Goal: Task Accomplishment & Management: Complete application form

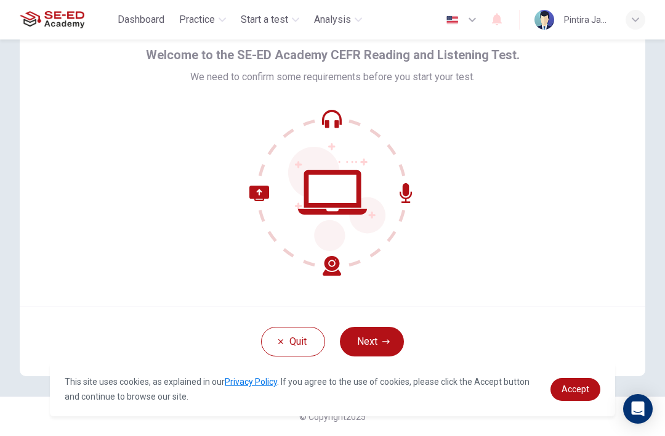
scroll to position [54, 0]
click at [275, 345] on button "Quit" at bounding box center [293, 342] width 64 height 30
click at [377, 343] on button "Next" at bounding box center [372, 342] width 64 height 30
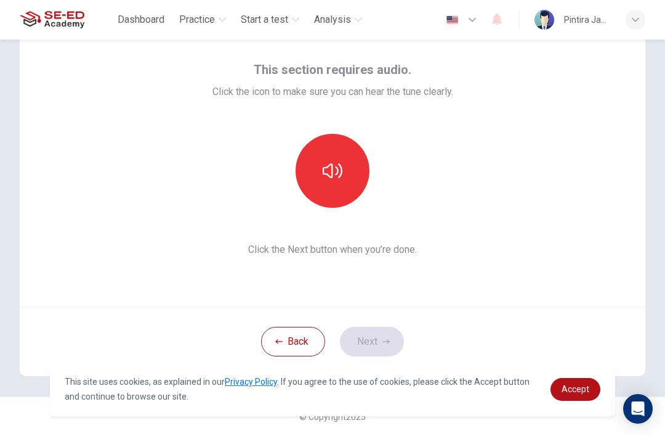
click at [348, 168] on button "button" at bounding box center [333, 171] width 74 height 74
click at [372, 337] on button "Next" at bounding box center [372, 342] width 64 height 30
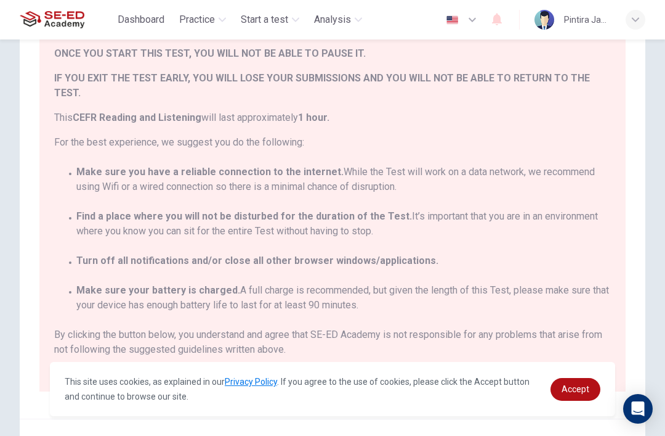
scroll to position [105, 0]
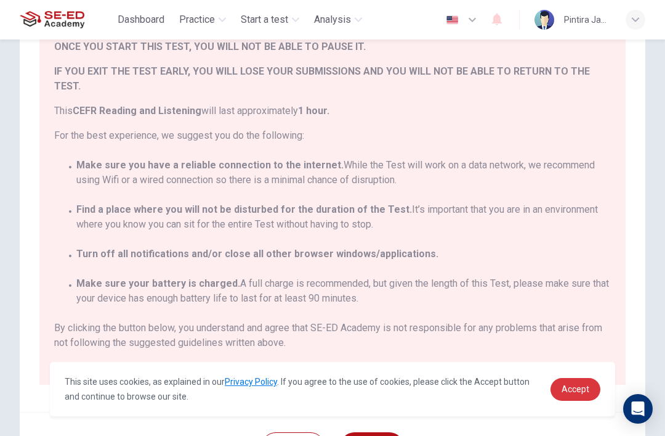
click at [578, 388] on span "Accept" at bounding box center [576, 389] width 28 height 10
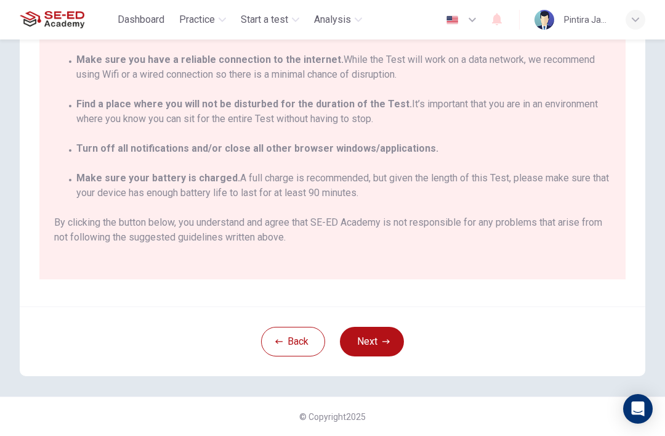
scroll to position [211, 0]
click at [383, 341] on icon "button" at bounding box center [386, 341] width 7 height 7
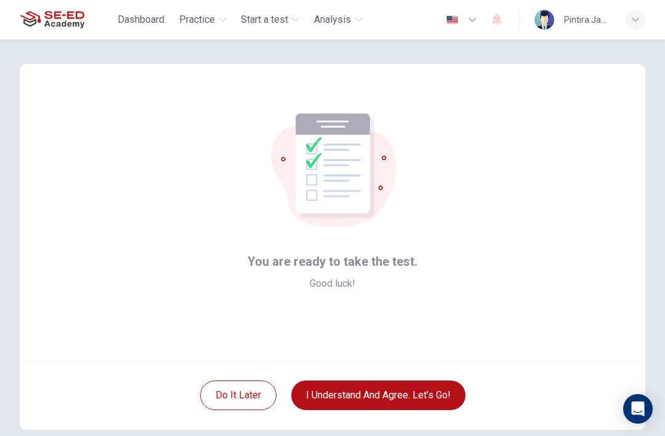
scroll to position [0, 0]
click at [421, 386] on button "I understand and agree. Let’s go!" at bounding box center [378, 395] width 174 height 30
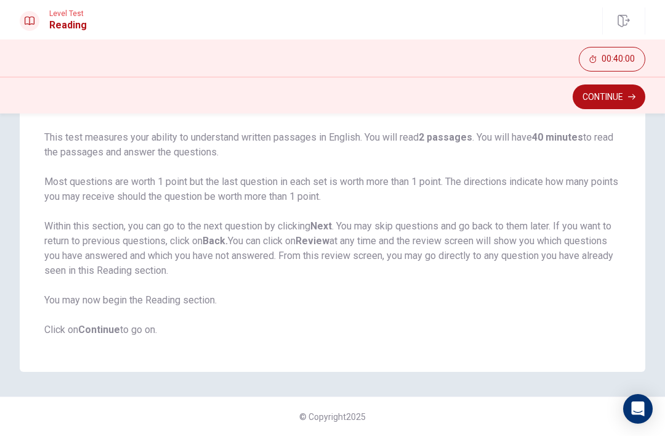
scroll to position [87, 0]
click at [616, 97] on button "Continue" at bounding box center [609, 96] width 73 height 25
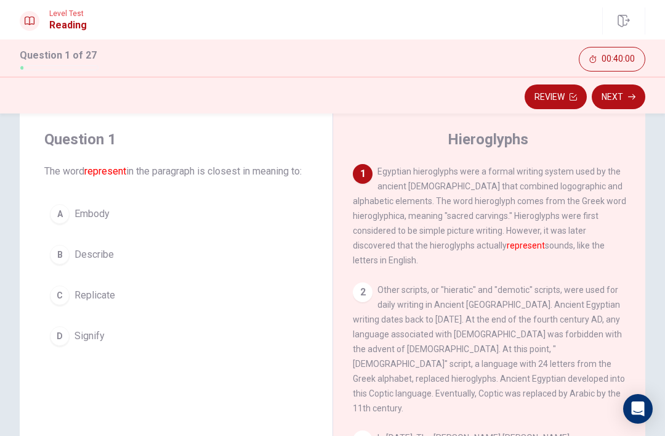
scroll to position [25, 0]
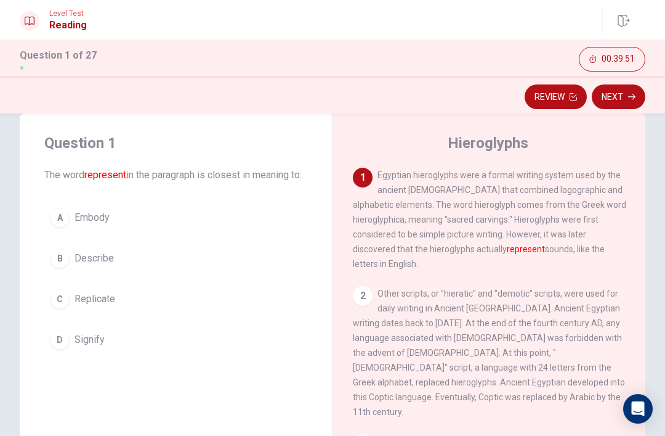
click at [57, 268] on div "B" at bounding box center [60, 258] width 20 height 20
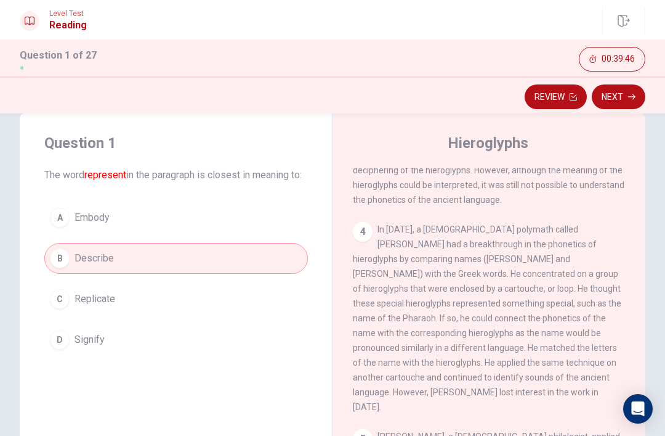
click at [624, 101] on button "Next" at bounding box center [619, 96] width 54 height 25
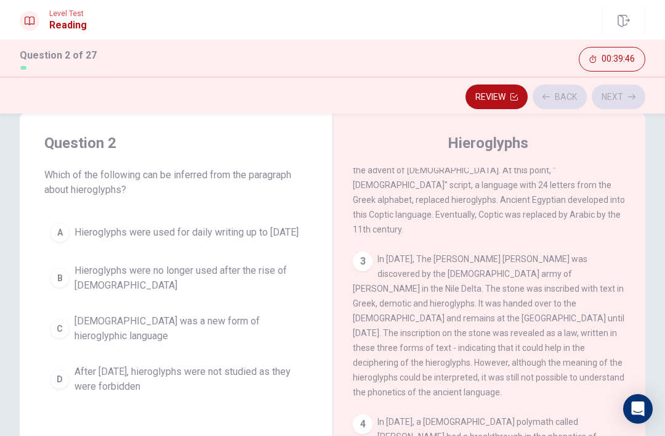
scroll to position [123, 0]
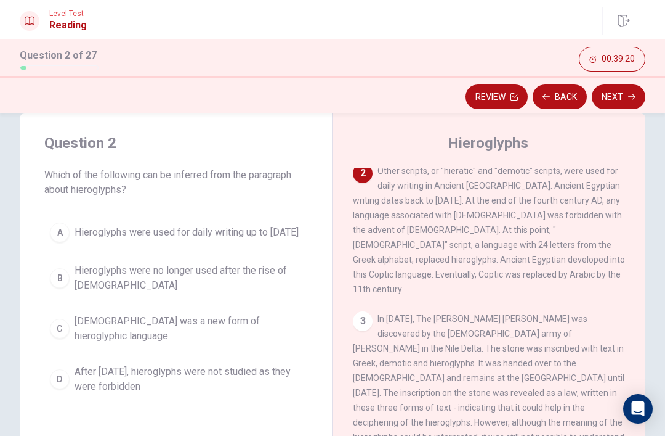
click at [47, 397] on div "A Hieroglyphs were used for daily writing up to [DATE] B Hieroglyphs were no lo…" at bounding box center [176, 308] width 264 height 182
click at [57, 374] on div "D" at bounding box center [60, 379] width 20 height 20
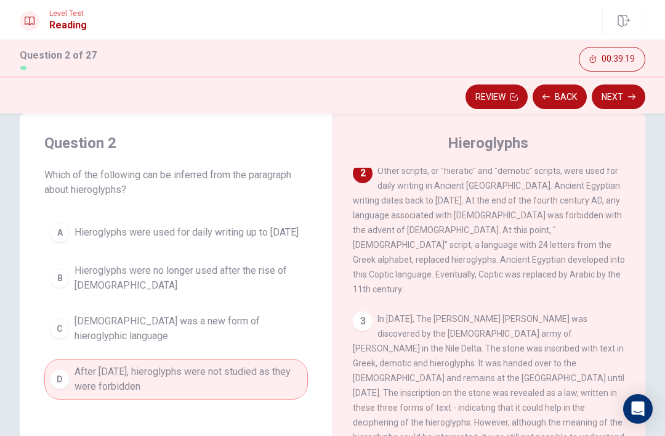
click at [622, 95] on button "Next" at bounding box center [619, 96] width 54 height 25
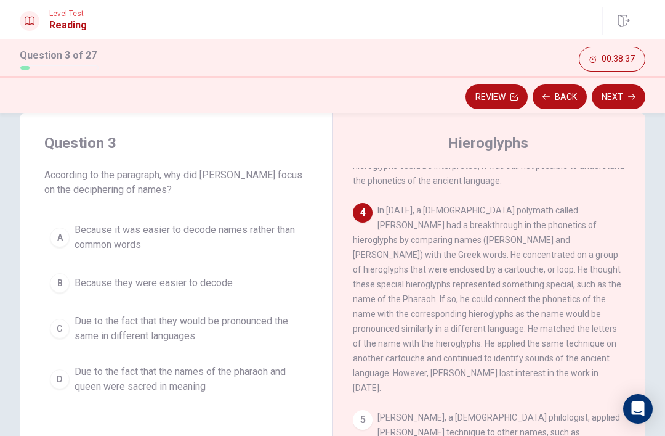
scroll to position [394, 0]
click at [62, 327] on div "C" at bounding box center [60, 329] width 20 height 20
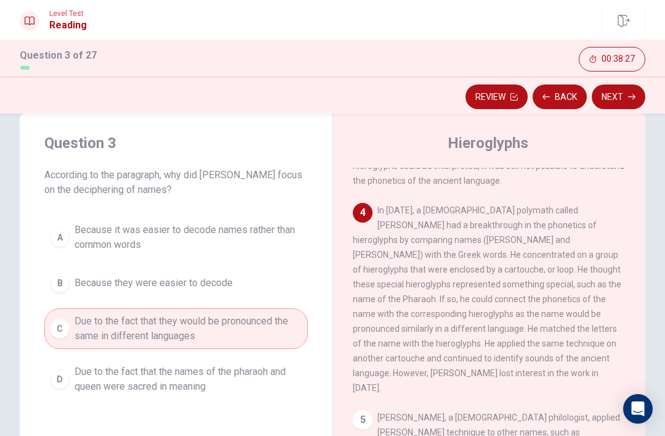
click at [610, 97] on button "Next" at bounding box center [619, 96] width 54 height 25
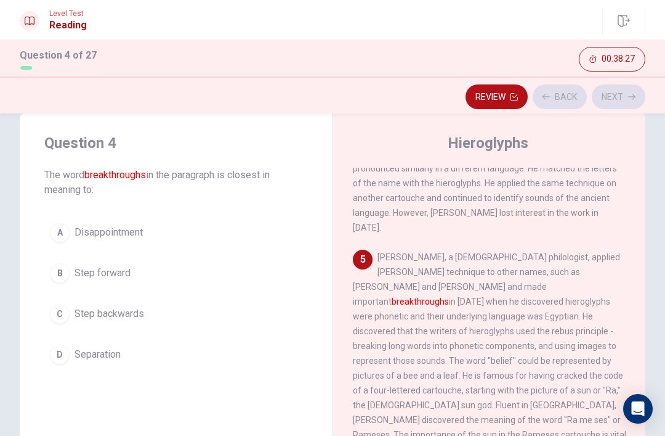
scroll to position [567, 0]
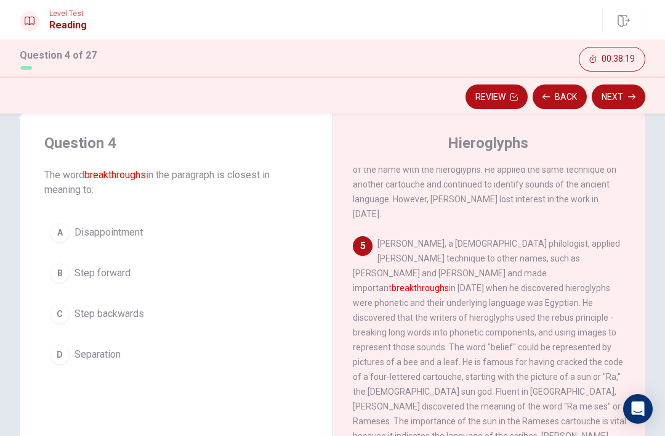
click at [136, 274] on button "B Step forward" at bounding box center [176, 273] width 264 height 31
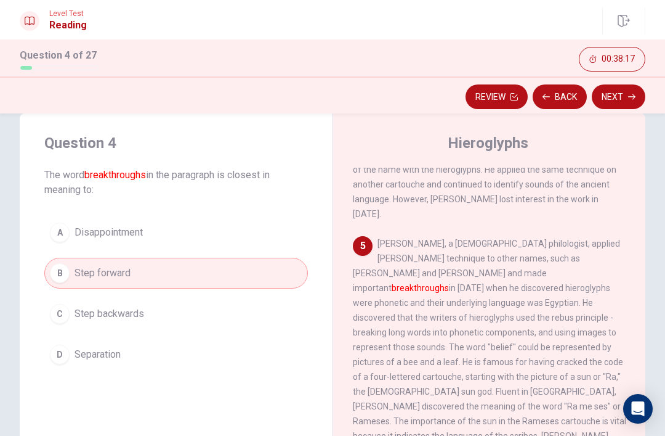
click at [631, 94] on icon "button" at bounding box center [631, 96] width 7 height 7
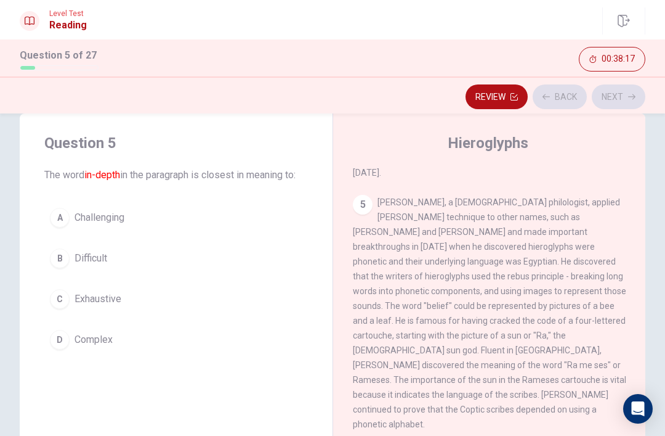
scroll to position [612, 0]
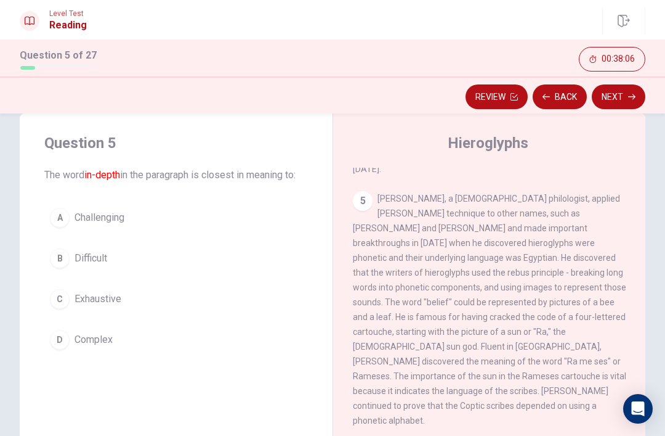
click at [169, 220] on button "A Challenging" at bounding box center [176, 217] width 264 height 31
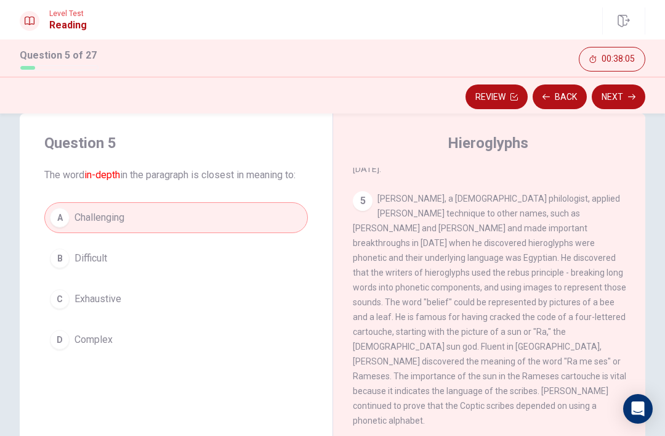
click at [616, 93] on button "Next" at bounding box center [619, 96] width 54 height 25
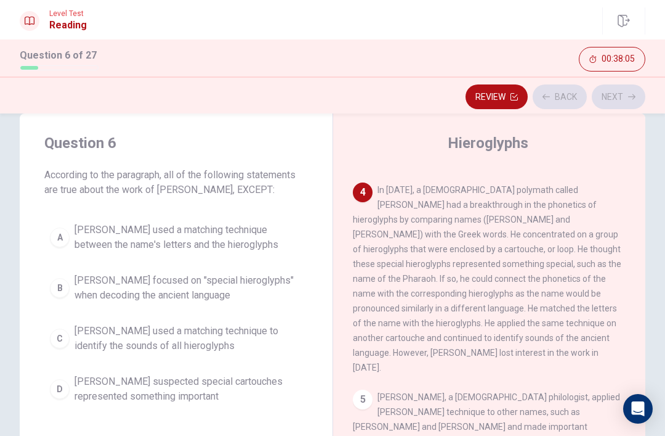
scroll to position [399, 0]
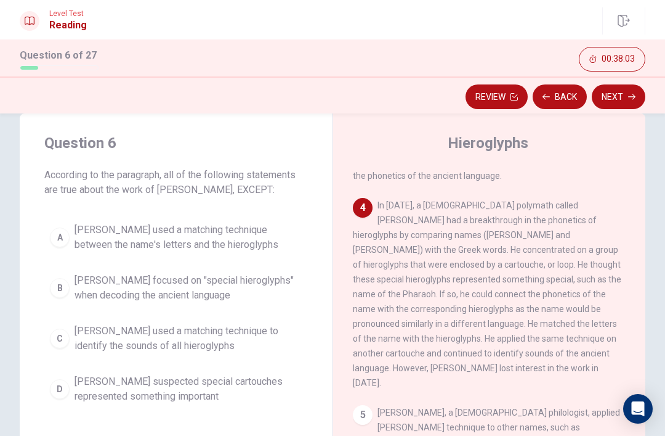
click at [264, 284] on span "[PERSON_NAME] focused on "special hieroglyphs" when decoding the ancient langua…" at bounding box center [189, 288] width 228 height 30
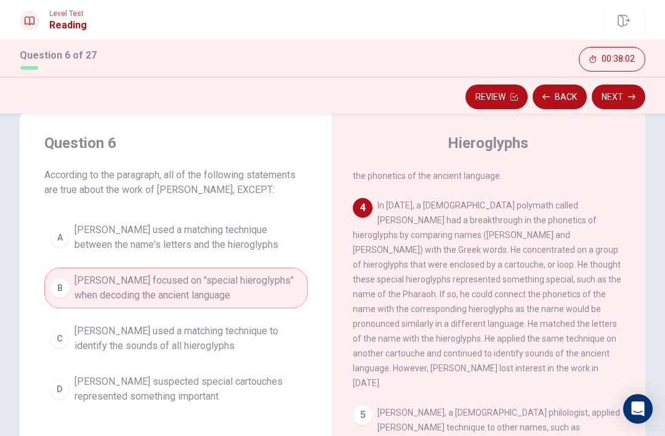
click at [633, 94] on icon "button" at bounding box center [631, 96] width 7 height 7
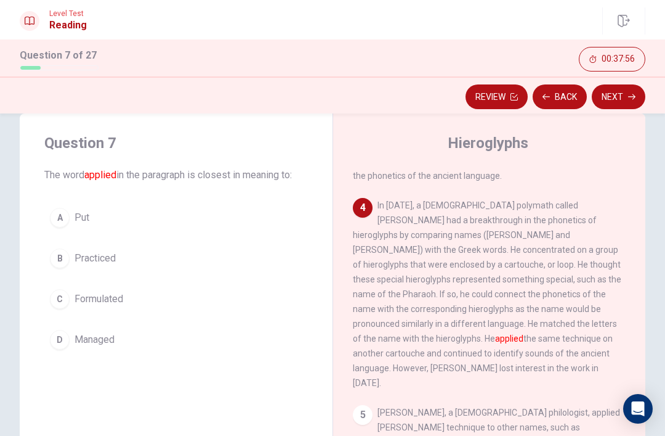
click at [261, 211] on button "A Put" at bounding box center [176, 217] width 264 height 31
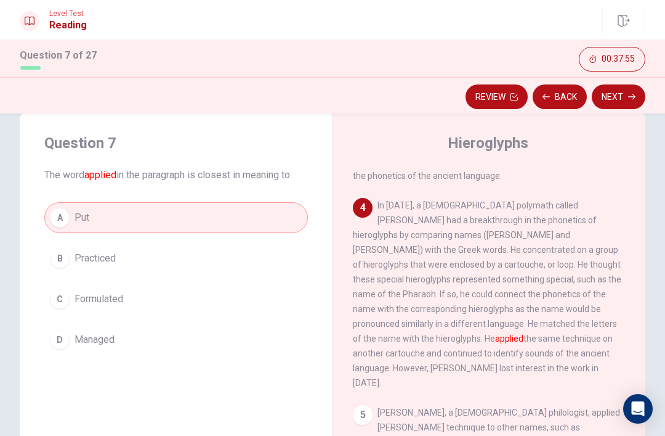
click at [622, 94] on button "Next" at bounding box center [619, 96] width 54 height 25
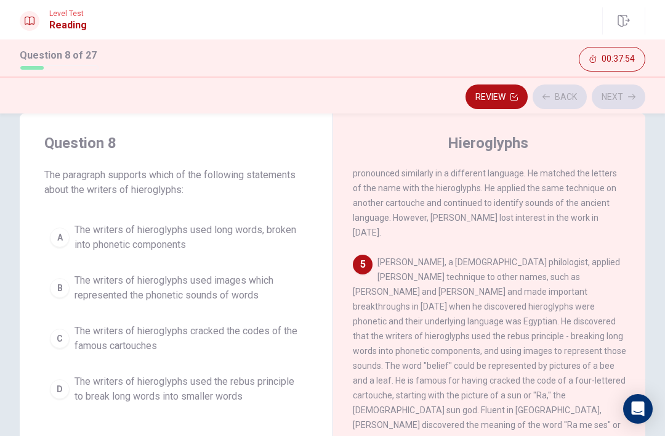
scroll to position [567, 0]
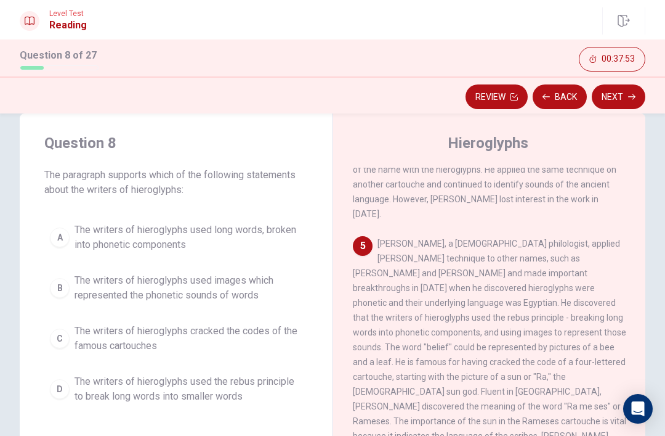
click at [243, 286] on span "The writers of hieroglyphs used images which represented the phonetic sounds of…" at bounding box center [189, 288] width 228 height 30
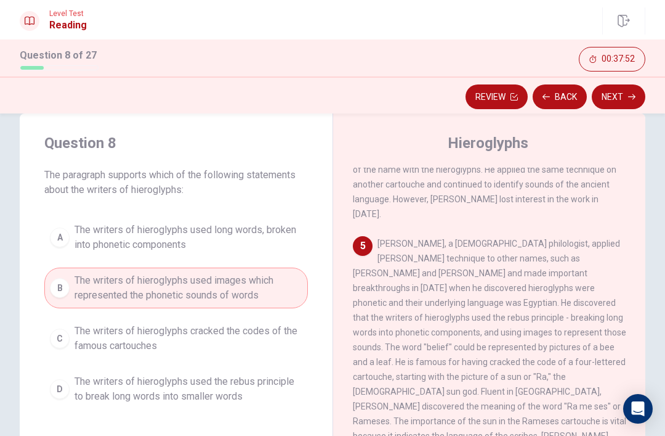
click at [277, 228] on span "The writers of hieroglyphs used long words, broken into phonetic components" at bounding box center [189, 237] width 228 height 30
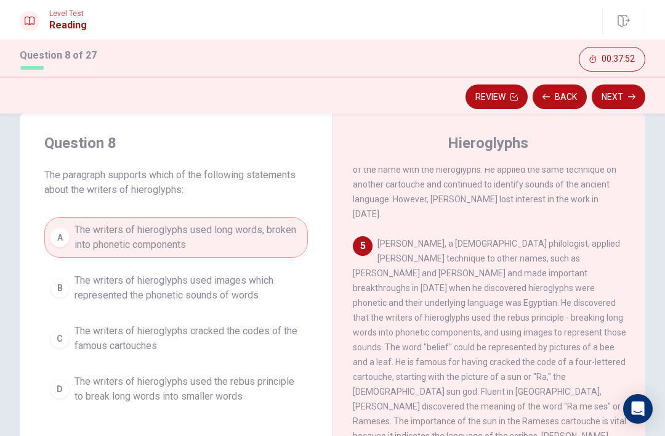
click at [627, 93] on button "Next" at bounding box center [619, 96] width 54 height 25
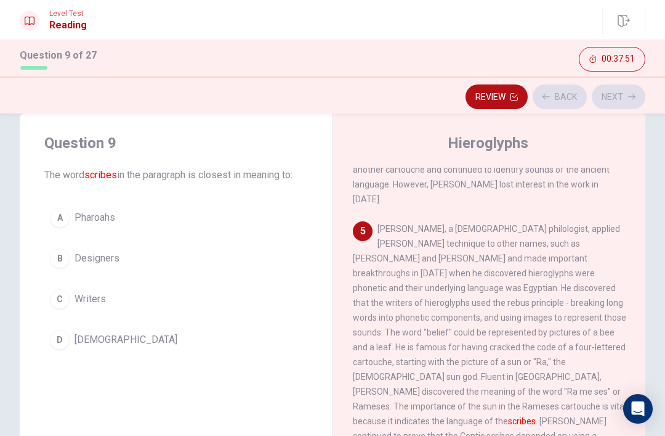
scroll to position [583, 0]
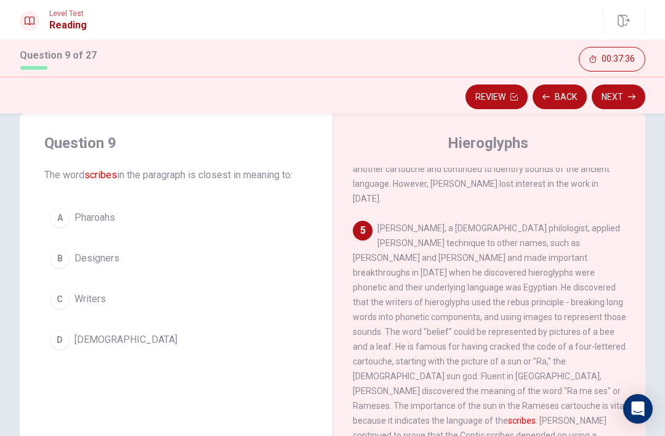
click at [267, 293] on button "C Writers" at bounding box center [176, 298] width 264 height 31
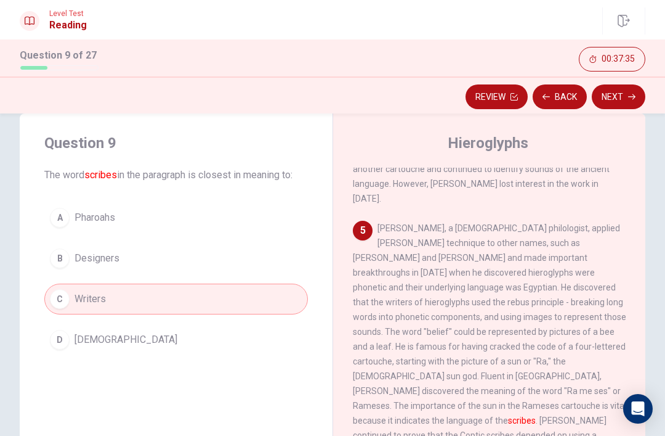
click at [622, 100] on button "Next" at bounding box center [619, 96] width 54 height 25
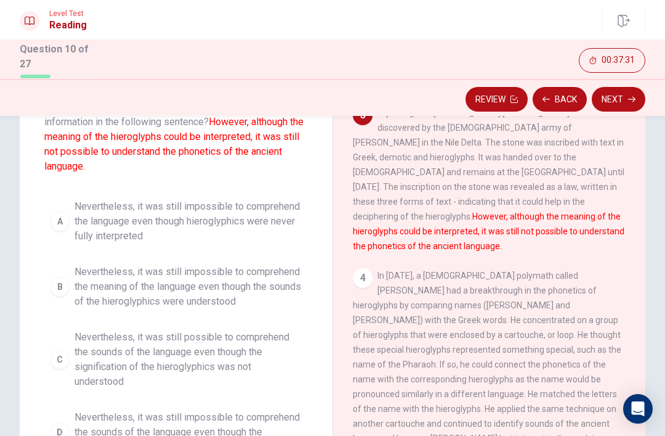
scroll to position [94, 0]
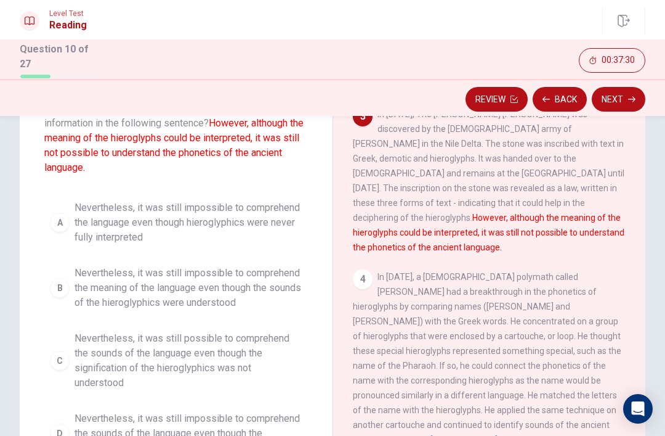
click at [235, 367] on span "Nevertheless, it was still possible to comprehend the sounds of the language ev…" at bounding box center [189, 360] width 228 height 59
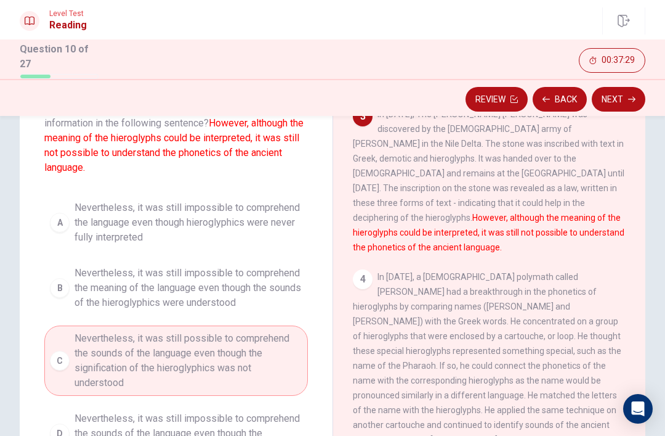
click at [619, 100] on button "Next" at bounding box center [619, 99] width 54 height 25
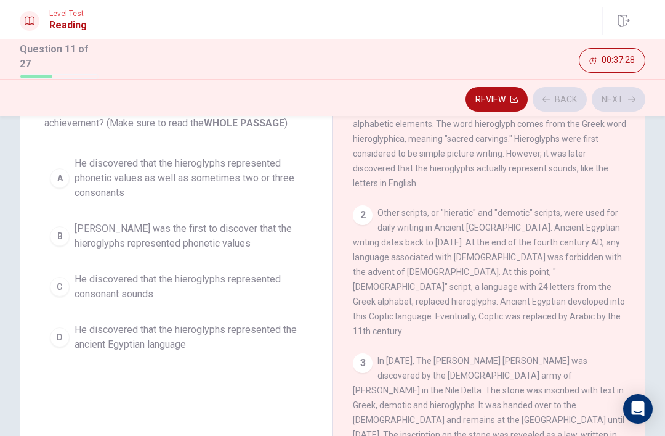
scroll to position [0, 0]
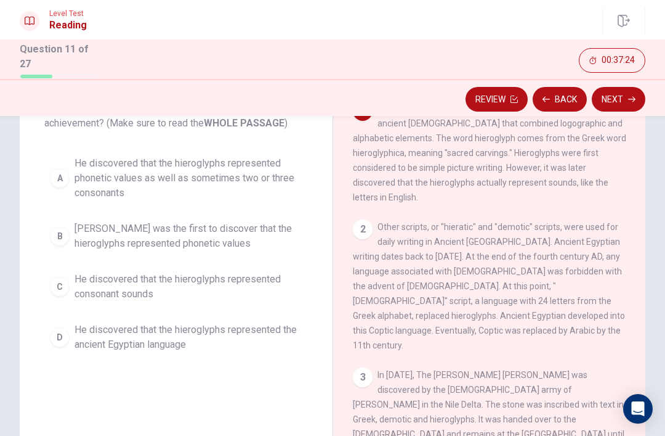
click at [287, 285] on span "He discovered that the hieroglyphs represented consonant sounds" at bounding box center [189, 287] width 228 height 30
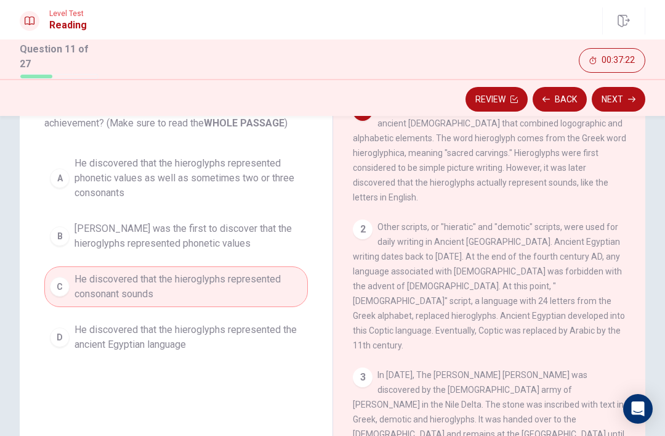
click at [286, 325] on span "He discovered that the hieroglyphs represented the ancient Egyptian language" at bounding box center [189, 337] width 228 height 30
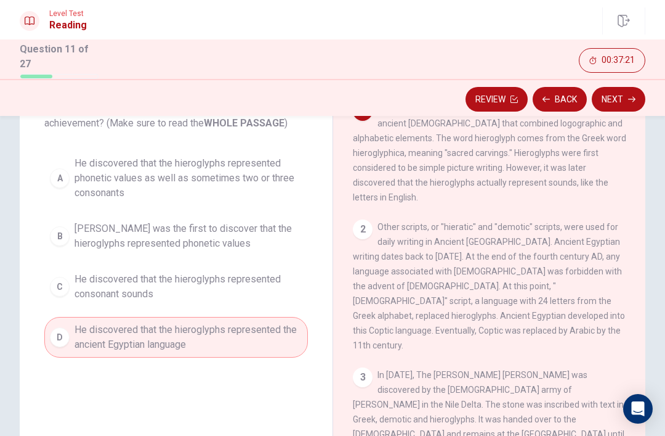
click at [620, 99] on button "Next" at bounding box center [619, 99] width 54 height 25
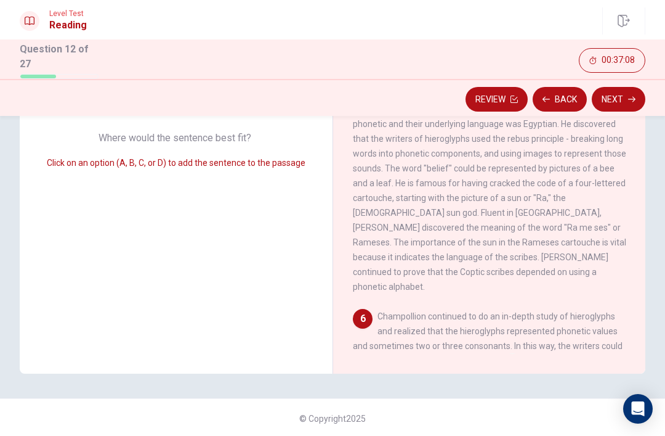
scroll to position [195, 0]
click at [522, 355] on input at bounding box center [513, 365] width 20 height 20
click at [477, 404] on input at bounding box center [487, 414] width 20 height 20
click at [606, 424] on input at bounding box center [616, 434] width 20 height 20
click at [570, 375] on input at bounding box center [580, 385] width 20 height 20
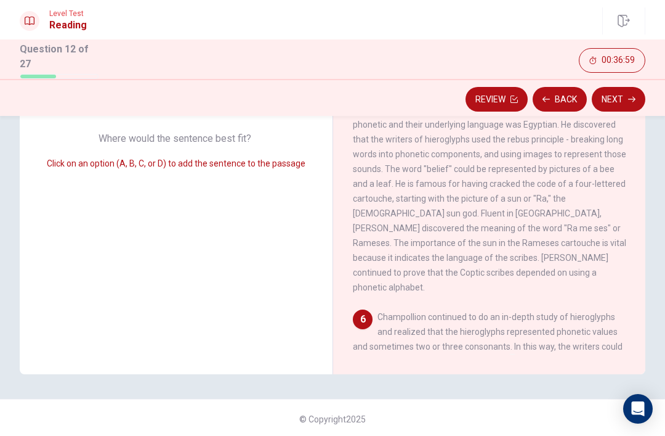
click at [622, 100] on button "Next" at bounding box center [619, 99] width 54 height 25
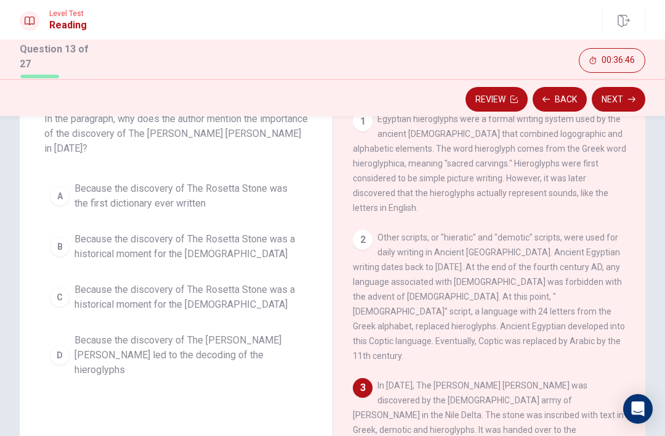
scroll to position [89, 0]
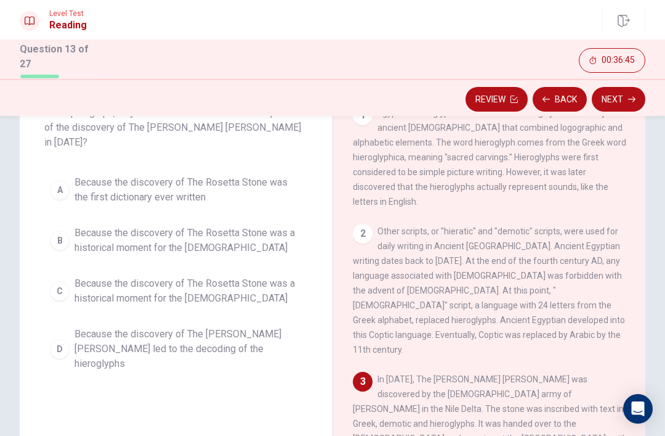
click at [235, 327] on span "Because the discovery of The [PERSON_NAME] [PERSON_NAME] led to the decoding of…" at bounding box center [189, 349] width 228 height 44
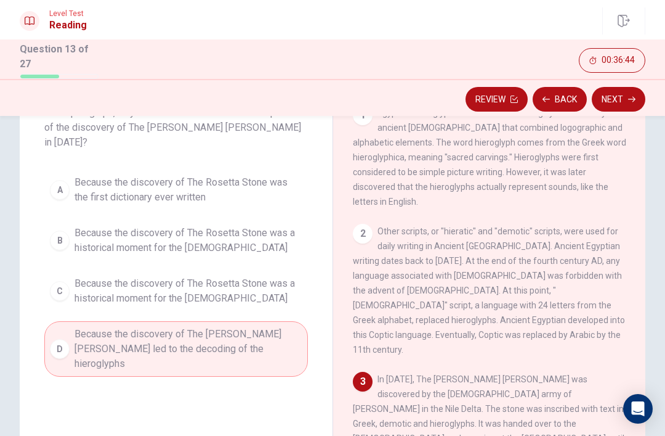
click at [623, 91] on button "Next" at bounding box center [619, 99] width 54 height 25
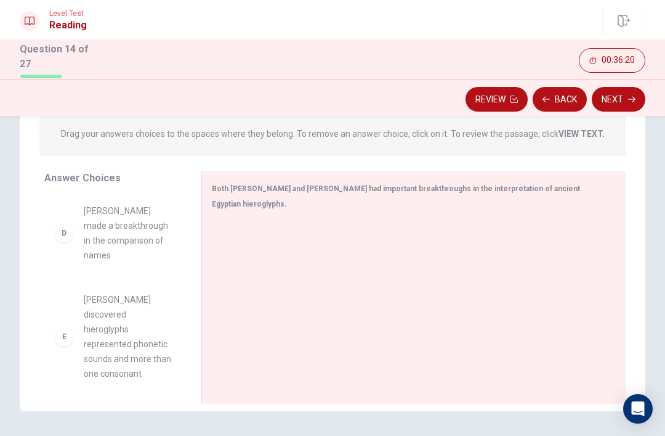
scroll to position [346, 0]
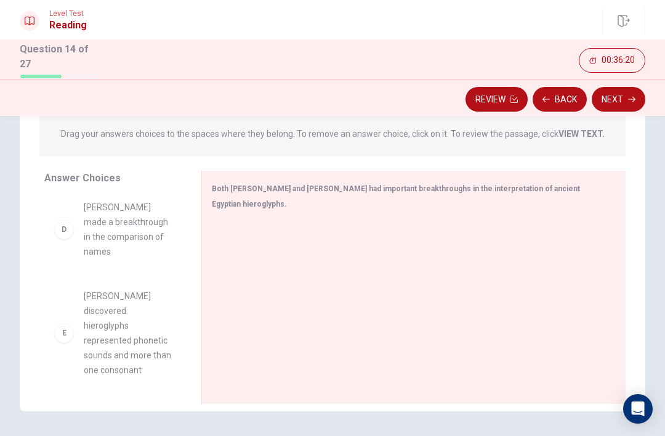
click at [160, 299] on span "[PERSON_NAME] discovered hieroglyphs represented phonetic sounds and more than …" at bounding box center [128, 332] width 88 height 89
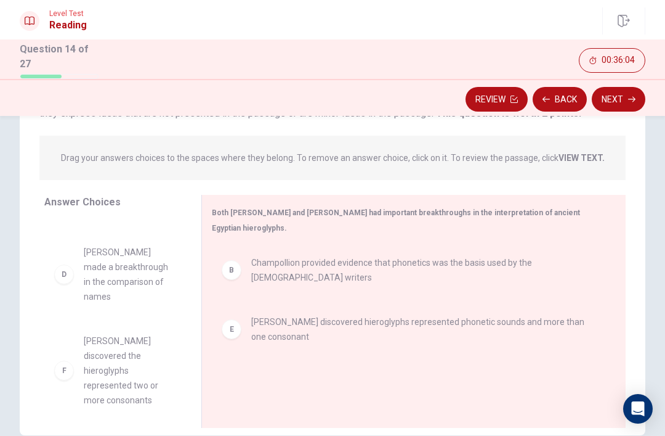
scroll to position [185, 0]
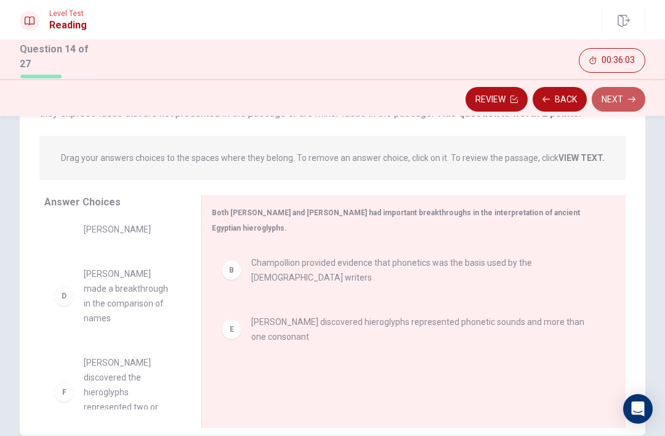
click at [623, 97] on button "Next" at bounding box center [619, 99] width 54 height 25
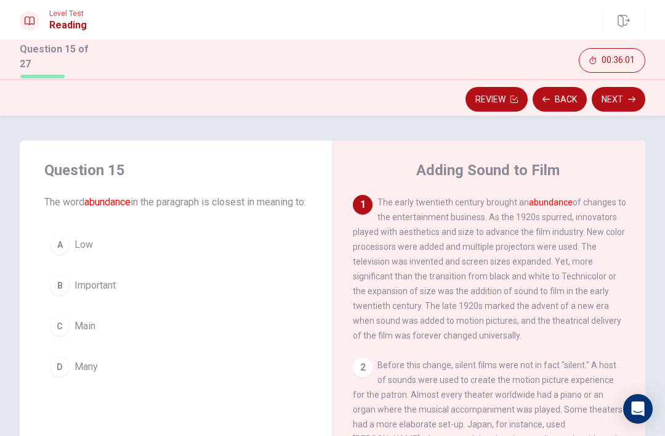
scroll to position [0, 0]
click at [103, 339] on button "C Main" at bounding box center [176, 325] width 264 height 31
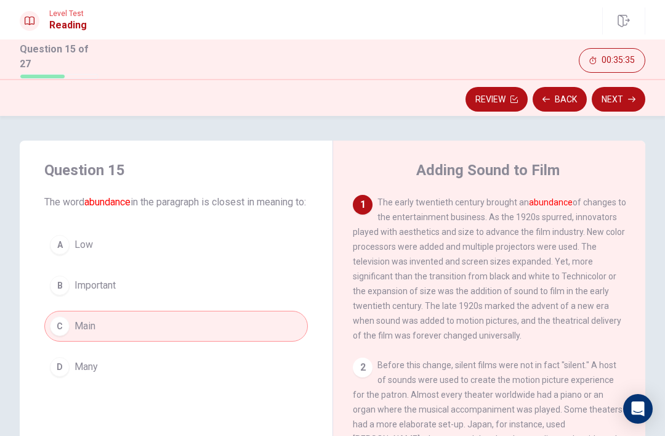
click at [618, 97] on button "Next" at bounding box center [619, 99] width 54 height 25
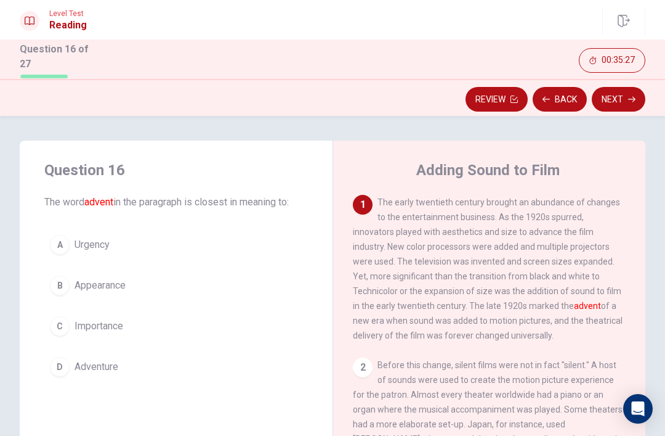
click at [198, 327] on button "C Importance" at bounding box center [176, 325] width 264 height 31
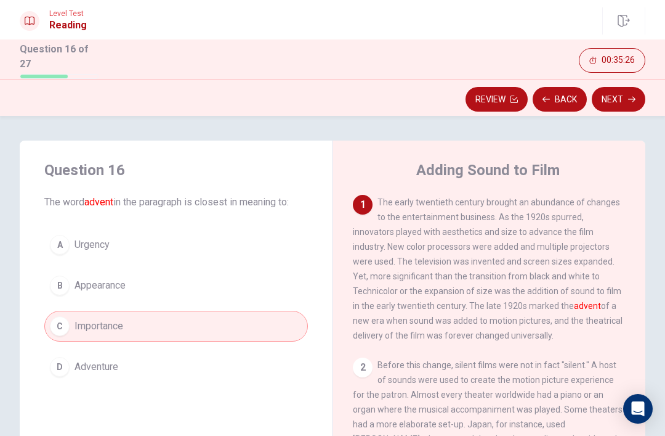
click at [614, 100] on button "Next" at bounding box center [619, 99] width 54 height 25
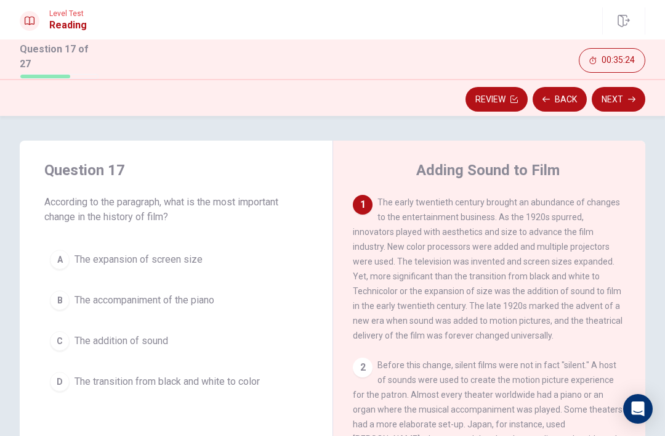
click at [287, 253] on button "A The expansion of screen size" at bounding box center [176, 259] width 264 height 31
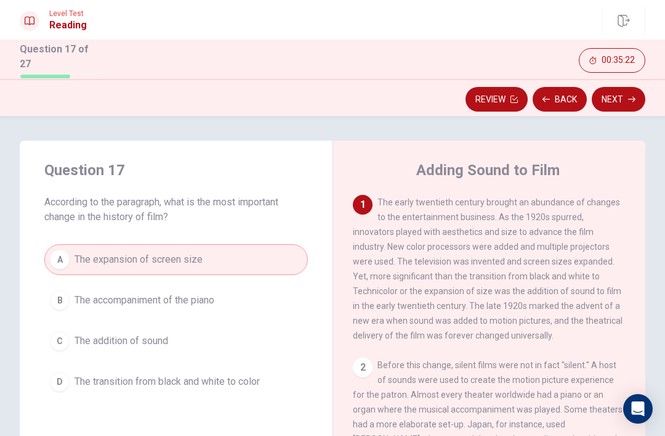
click at [248, 388] on button "D The transition from black and white to color" at bounding box center [176, 381] width 264 height 31
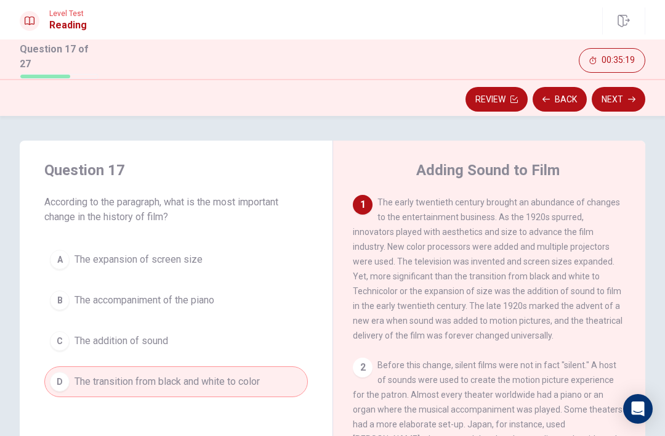
click at [622, 92] on button "Next" at bounding box center [619, 99] width 54 height 25
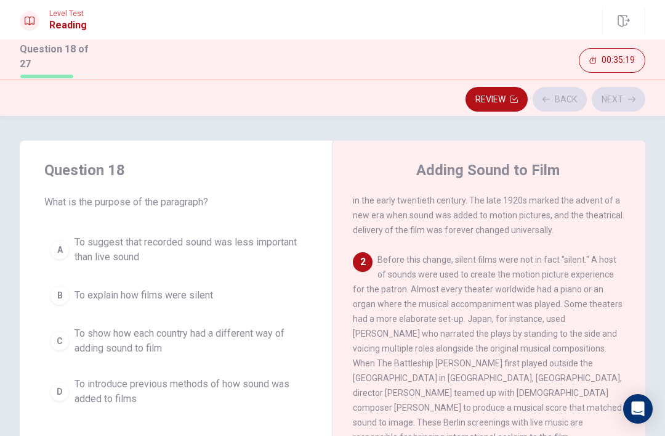
scroll to position [123, 0]
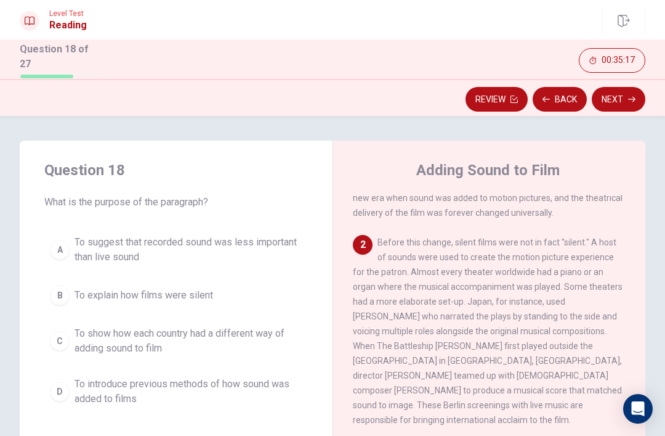
click at [261, 240] on span "To suggest that recorded sound was less important than live sound" at bounding box center [189, 250] width 228 height 30
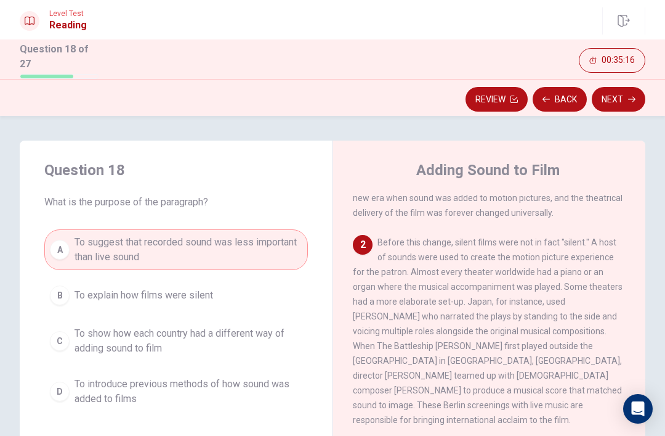
click at [619, 87] on button "Next" at bounding box center [619, 99] width 54 height 25
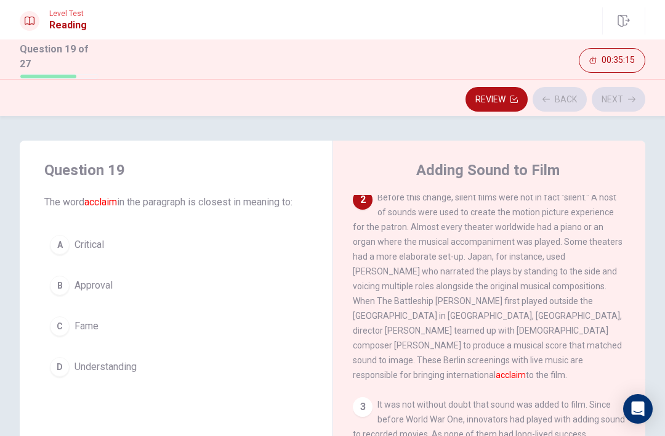
scroll to position [169, 0]
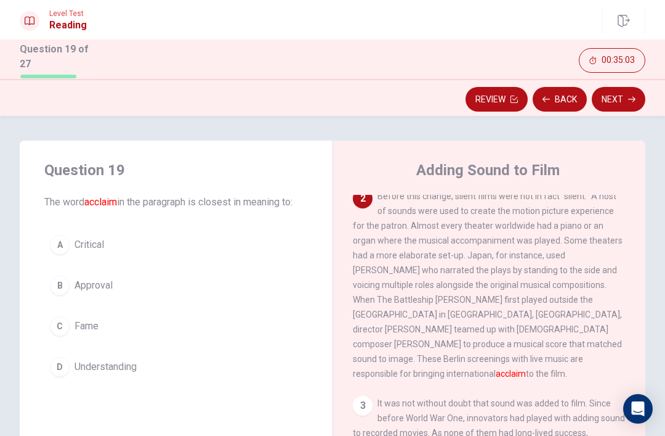
click at [263, 281] on button "B Approval" at bounding box center [176, 285] width 264 height 31
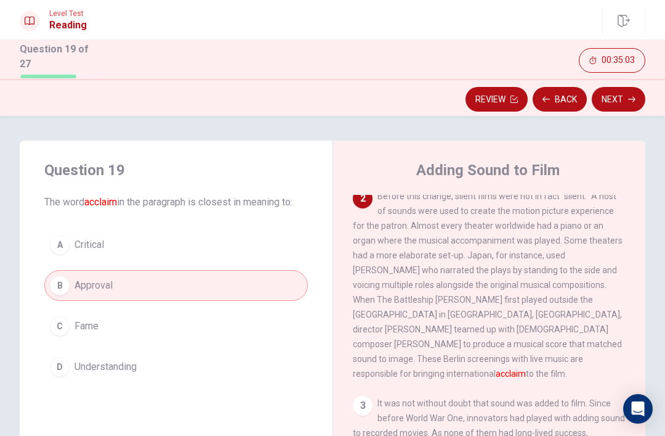
click at [619, 94] on button "Next" at bounding box center [619, 99] width 54 height 25
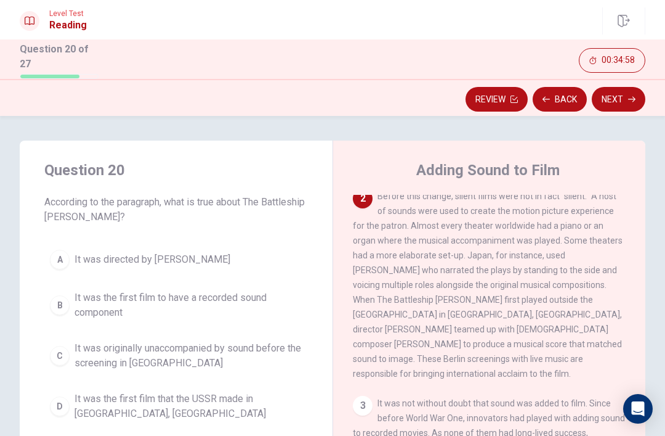
click at [278, 394] on span "It was the first film that the USSR made in [GEOGRAPHIC_DATA], [GEOGRAPHIC_DATA]" at bounding box center [189, 406] width 228 height 30
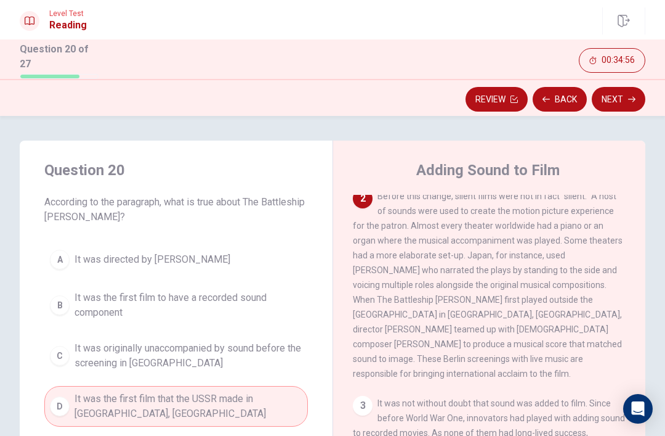
click at [625, 93] on button "Next" at bounding box center [619, 99] width 54 height 25
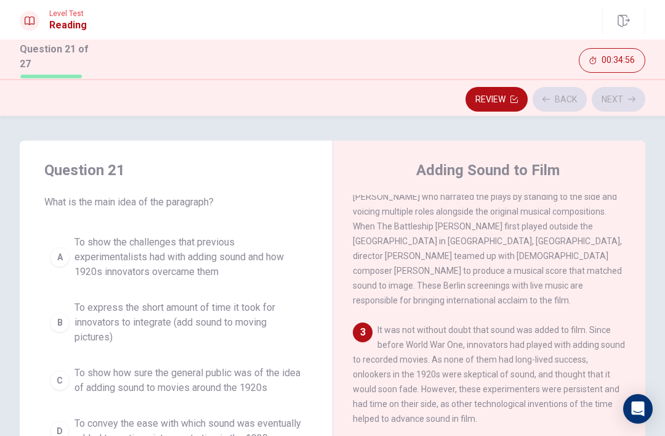
scroll to position [245, 0]
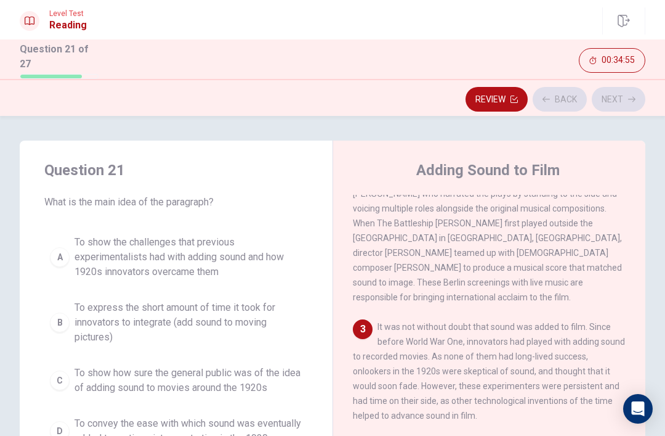
click at [266, 245] on span "To show the challenges that previous experimentalists had with adding sound and…" at bounding box center [189, 257] width 228 height 44
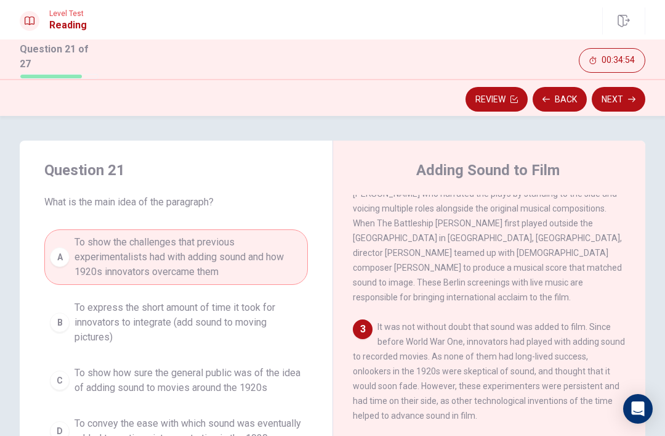
click at [618, 103] on button "Next" at bounding box center [619, 99] width 54 height 25
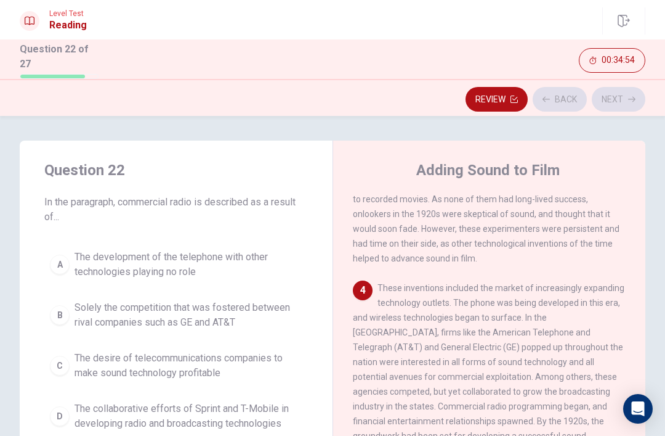
scroll to position [429, 0]
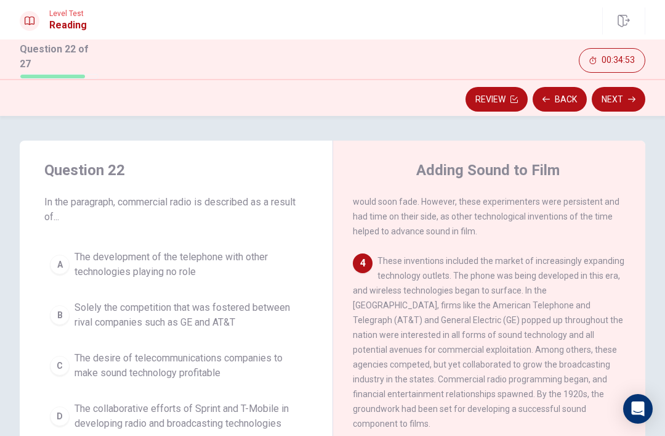
click at [238, 345] on button "C The desire of telecommunications companies to make sound technology profitable" at bounding box center [176, 365] width 264 height 41
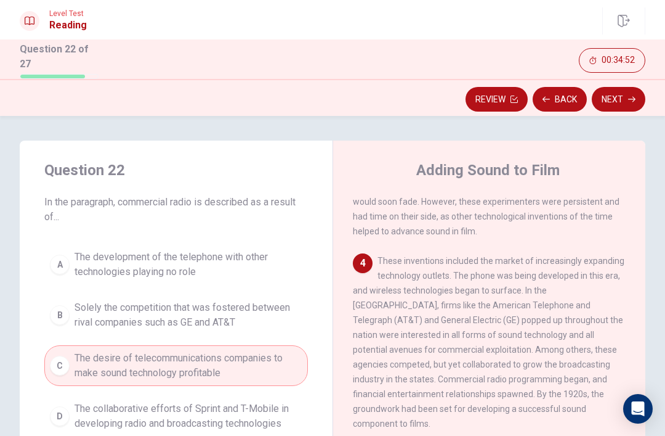
click at [623, 91] on button "Next" at bounding box center [619, 99] width 54 height 25
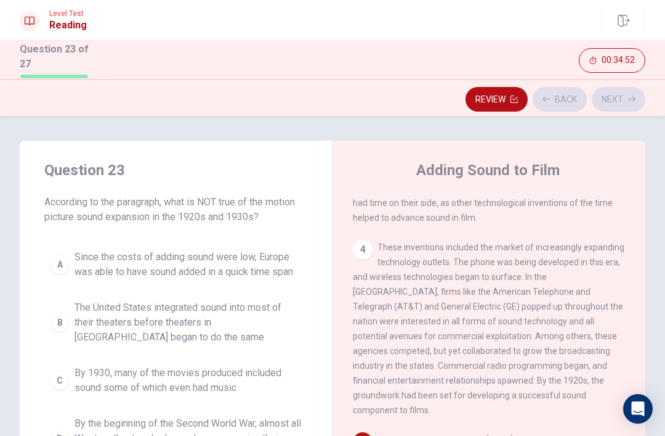
scroll to position [444, 0]
click at [259, 294] on button "B The United States integrated sound into most of their theaters before theater…" at bounding box center [176, 321] width 264 height 55
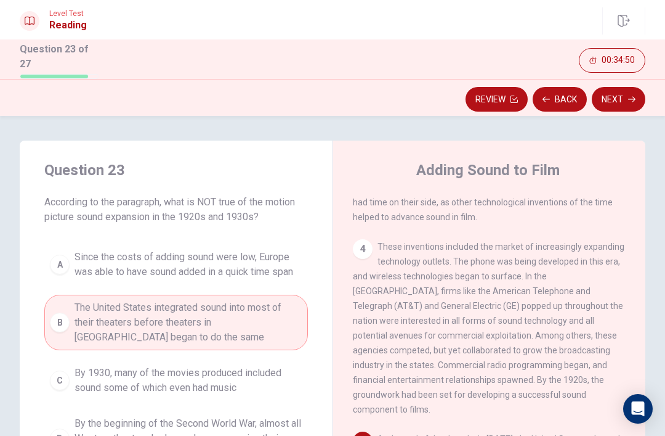
click at [617, 103] on button "Next" at bounding box center [619, 99] width 54 height 25
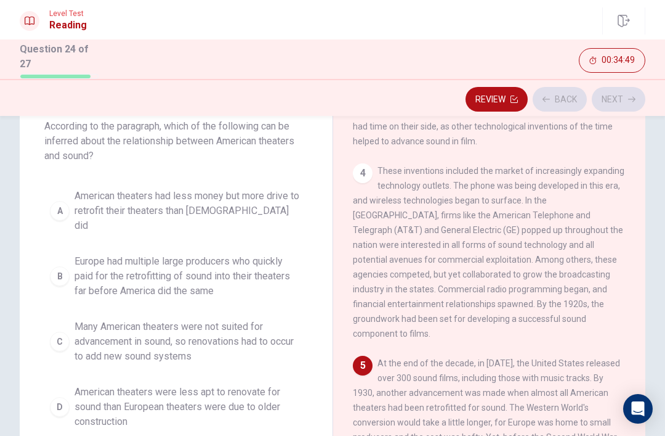
scroll to position [75, 0]
click at [245, 266] on span "Europe had multiple large producers who quickly paid for the retrofitting of so…" at bounding box center [189, 276] width 228 height 44
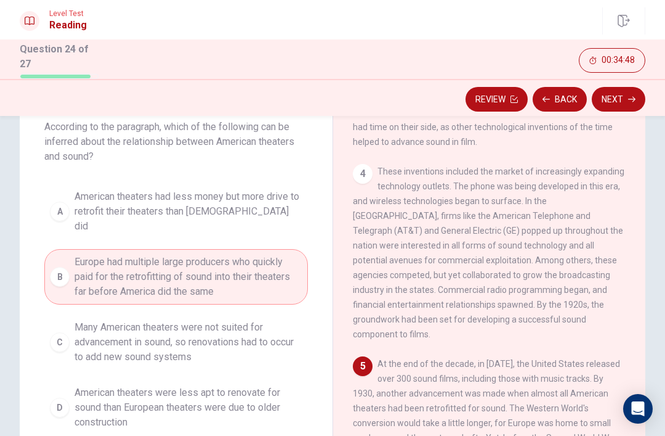
click at [618, 101] on button "Next" at bounding box center [619, 99] width 54 height 25
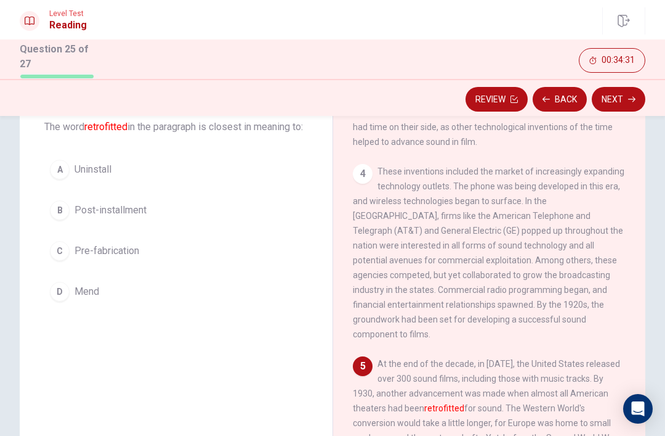
click at [269, 179] on button "A Uninstall" at bounding box center [176, 169] width 264 height 31
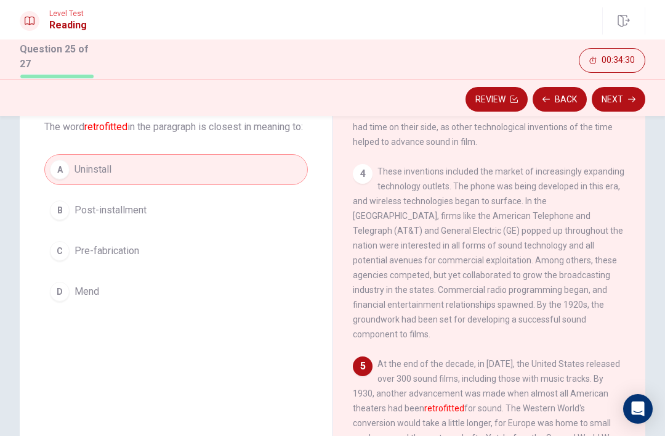
click at [620, 96] on button "Next" at bounding box center [619, 99] width 54 height 25
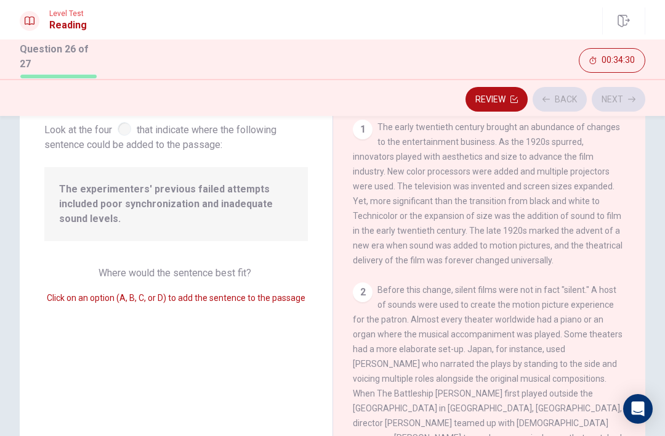
scroll to position [261, 0]
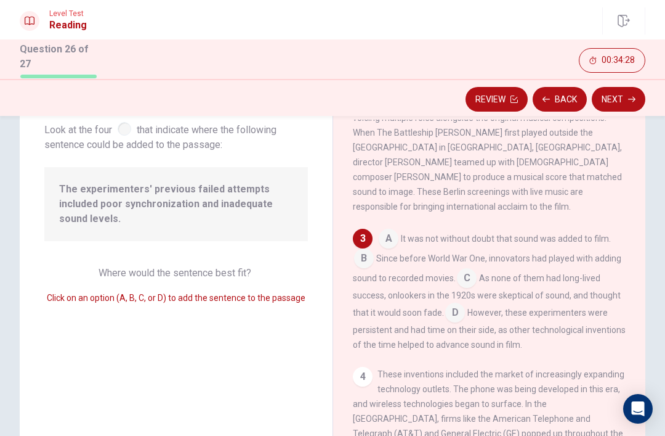
click at [456, 309] on input at bounding box center [455, 314] width 20 height 20
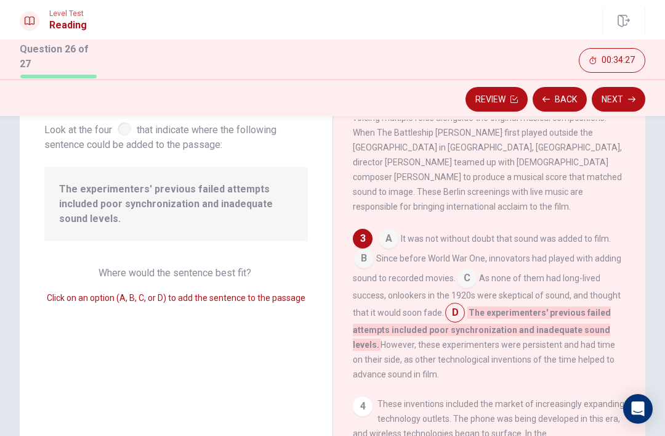
click at [622, 101] on button "Next" at bounding box center [619, 99] width 54 height 25
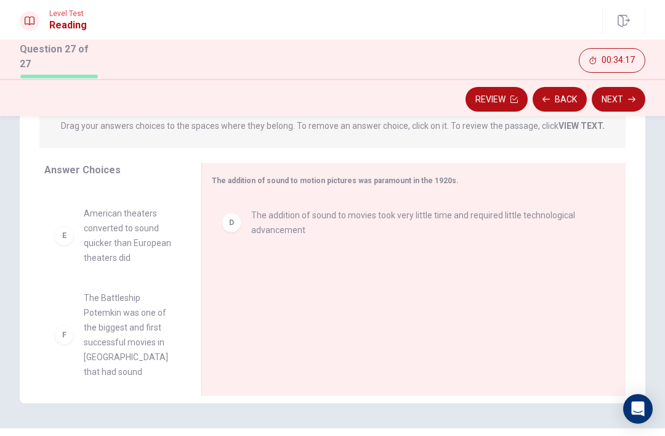
scroll to position [333, 0]
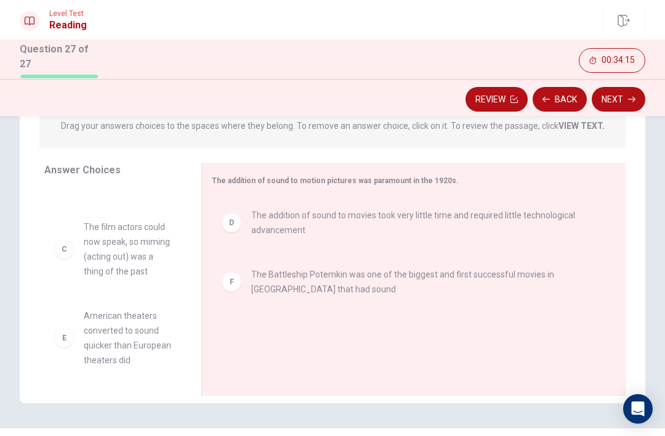
click at [616, 106] on button "Next" at bounding box center [619, 99] width 54 height 25
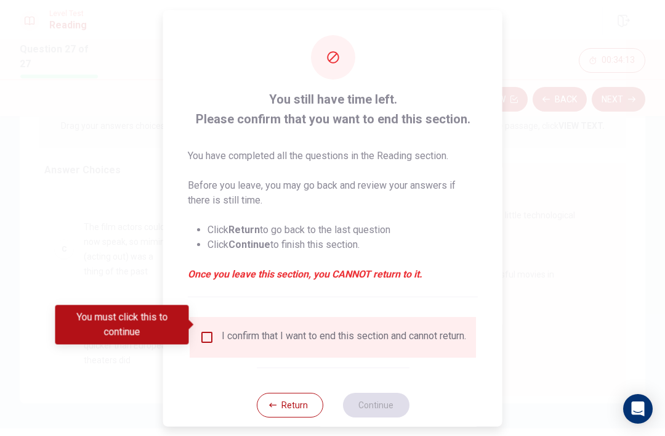
click at [211, 331] on input "You must click this to continue" at bounding box center [207, 336] width 15 height 15
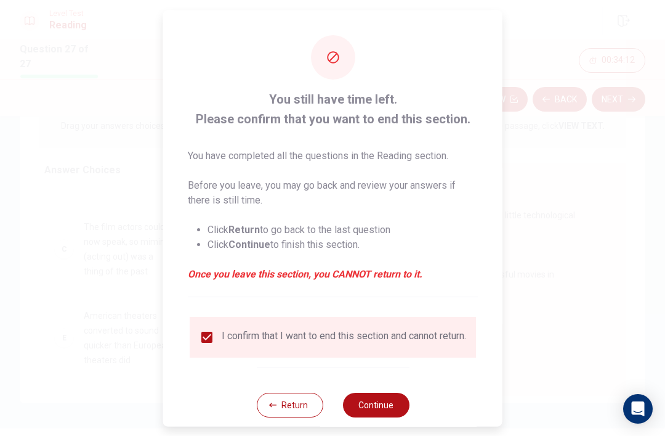
click at [360, 405] on button "Continue" at bounding box center [376, 404] width 67 height 25
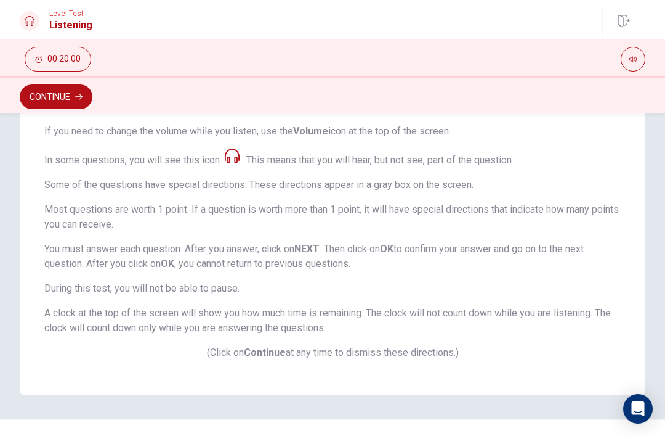
scroll to position [208, 0]
click at [228, 151] on icon at bounding box center [232, 154] width 15 height 15
click at [238, 163] on span at bounding box center [230, 159] width 20 height 12
click at [75, 103] on button "Continue" at bounding box center [56, 96] width 73 height 25
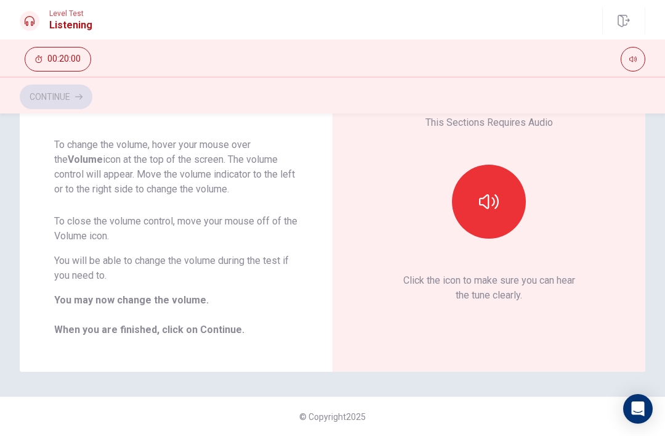
scroll to position [92, 0]
click at [495, 176] on button "button" at bounding box center [489, 201] width 74 height 74
click at [67, 101] on button "Continue" at bounding box center [56, 96] width 73 height 25
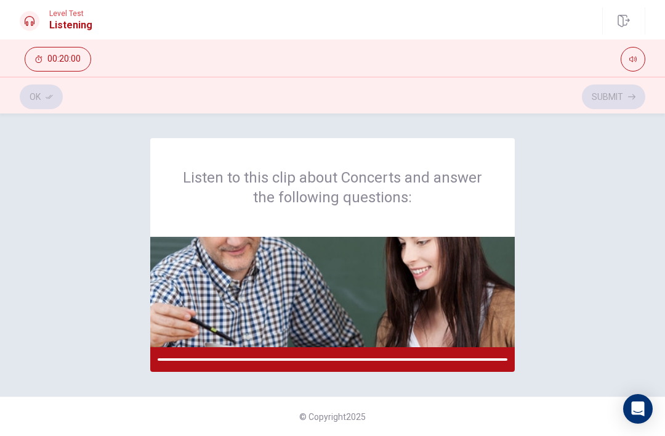
scroll to position [0, 0]
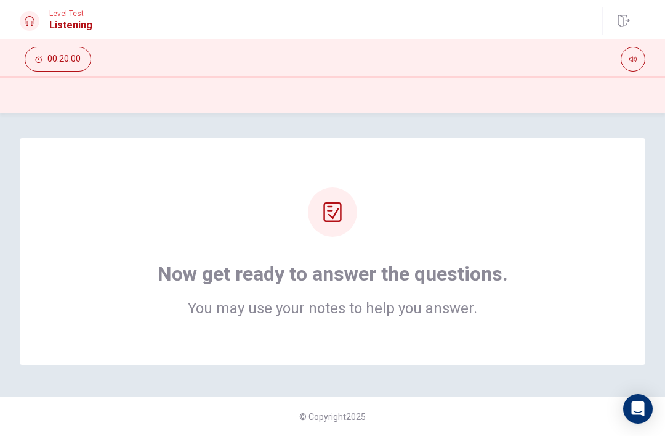
click at [445, 251] on div "Now get ready to answer the questions. You may use your notes to help you answe…" at bounding box center [332, 251] width 527 height 128
click at [357, 235] on div "Now get ready to answer the questions. You may use your notes to help you answe…" at bounding box center [332, 251] width 527 height 128
click at [320, 226] on div at bounding box center [332, 211] width 49 height 49
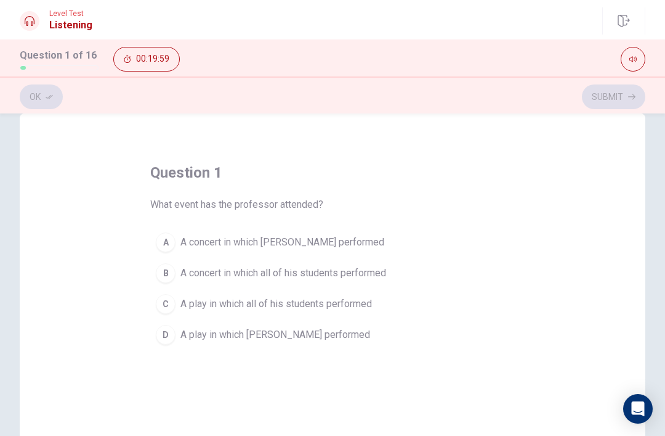
scroll to position [28, 0]
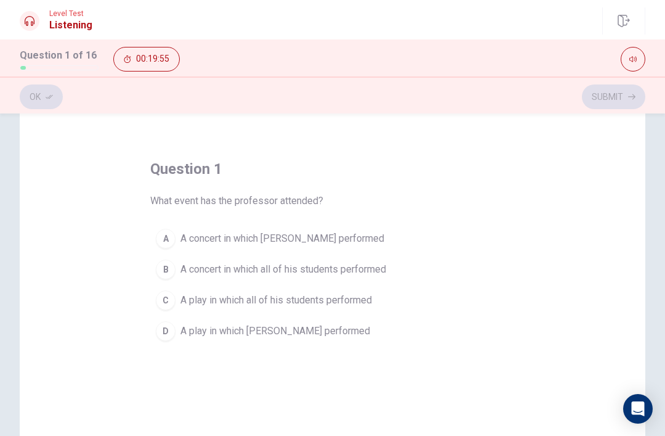
click at [170, 229] on button "A A concert in which [PERSON_NAME] performed" at bounding box center [332, 238] width 365 height 31
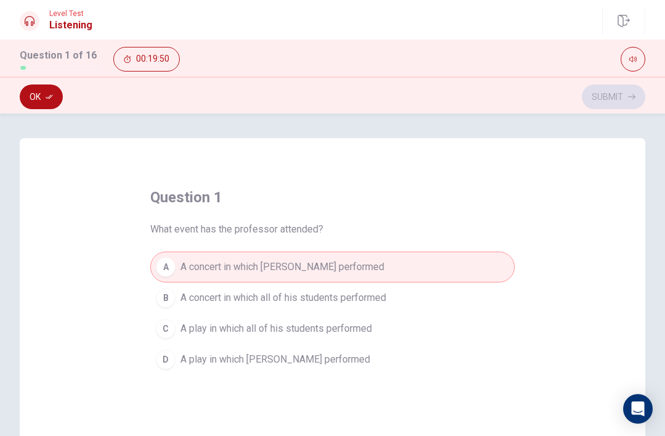
scroll to position [0, 0]
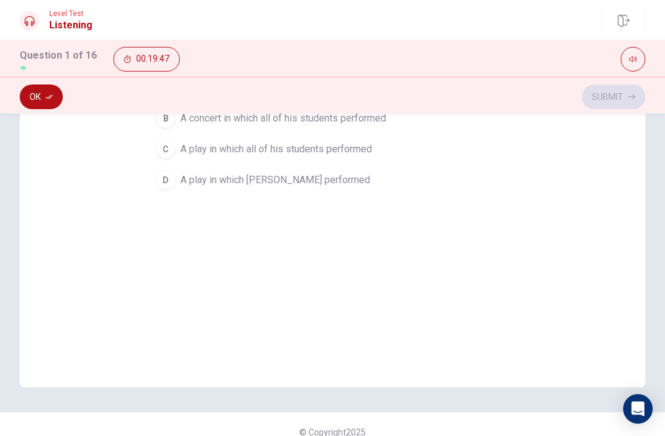
click at [46, 103] on button "Ok" at bounding box center [41, 96] width 43 height 25
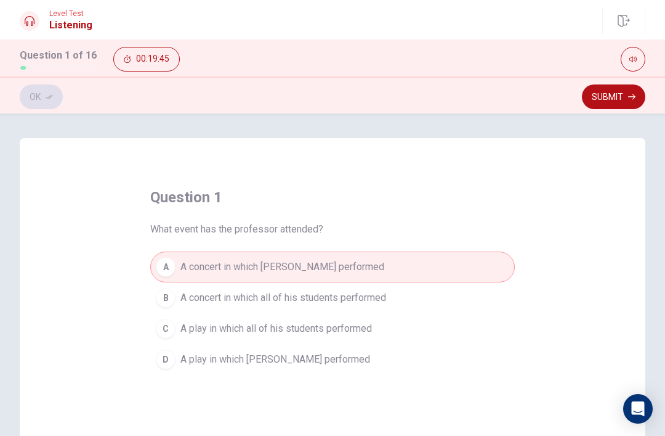
click at [610, 94] on button "Submit" at bounding box center [613, 96] width 63 height 25
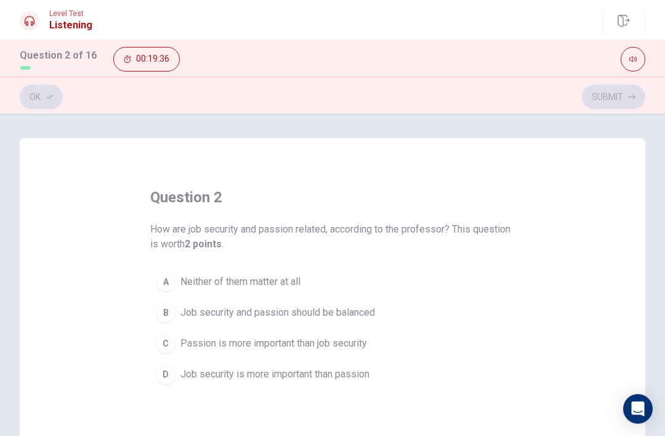
click at [163, 319] on div "B" at bounding box center [166, 312] width 20 height 20
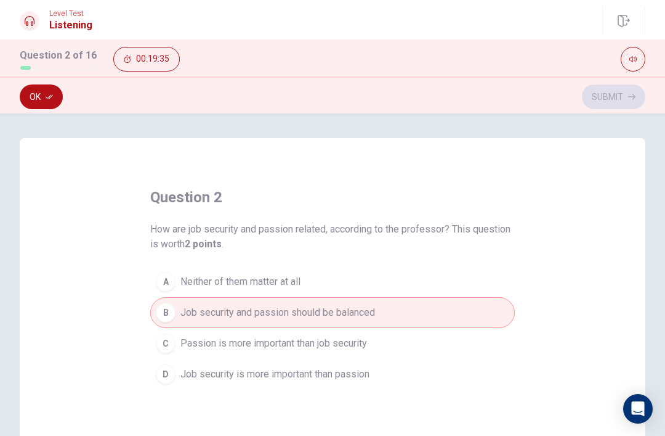
click at [60, 97] on button "Ok" at bounding box center [41, 96] width 43 height 25
click at [609, 95] on button "Submit" at bounding box center [613, 96] width 63 height 25
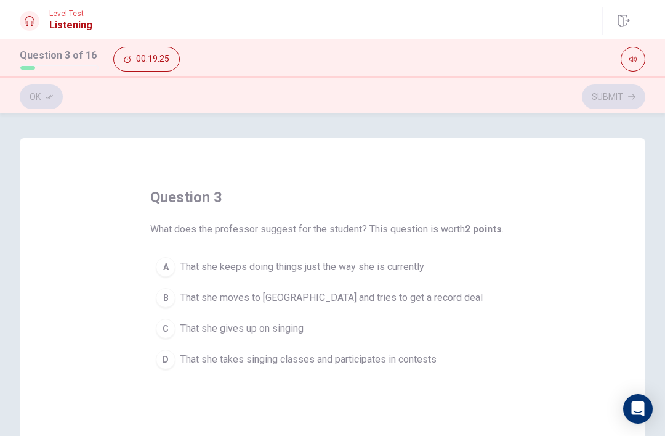
click at [366, 367] on button "D That she takes singing classes and participates in contests" at bounding box center [332, 359] width 365 height 31
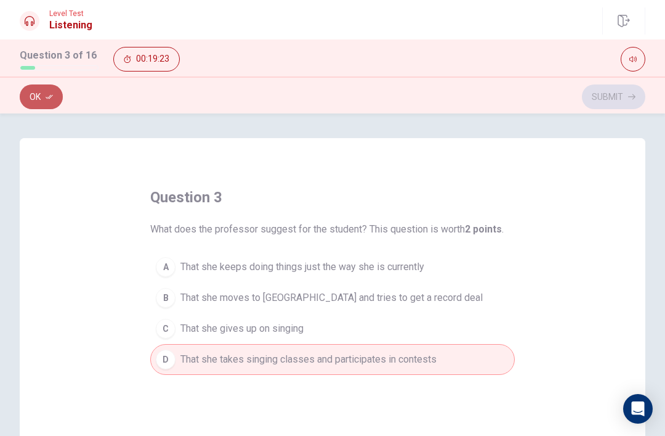
click at [44, 97] on button "Ok" at bounding box center [41, 96] width 43 height 25
click at [609, 103] on button "Submit" at bounding box center [613, 96] width 63 height 25
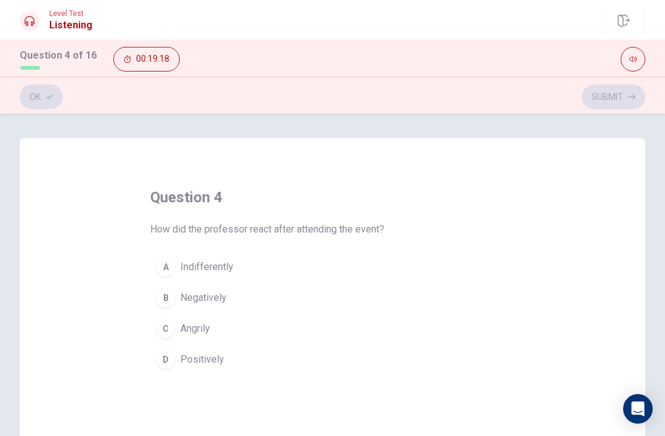
click at [174, 360] on div "D" at bounding box center [166, 359] width 20 height 20
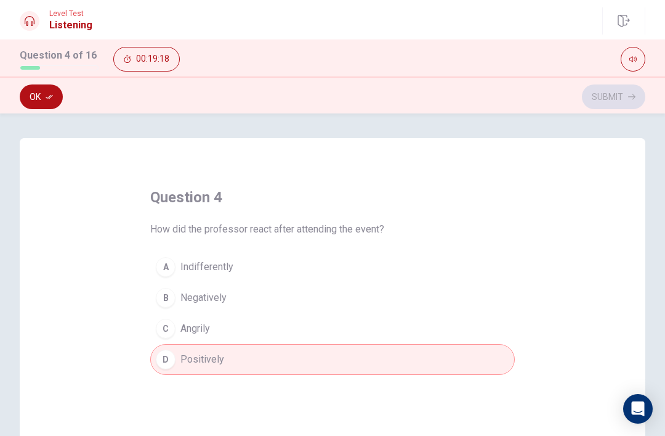
click at [39, 97] on button "Ok" at bounding box center [41, 96] width 43 height 25
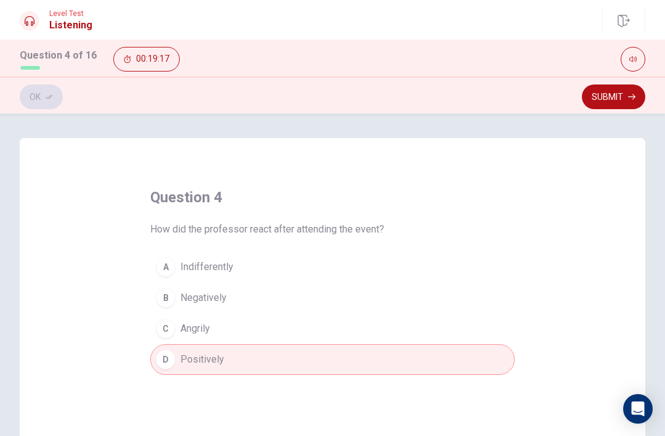
click at [635, 95] on icon "button" at bounding box center [631, 96] width 7 height 7
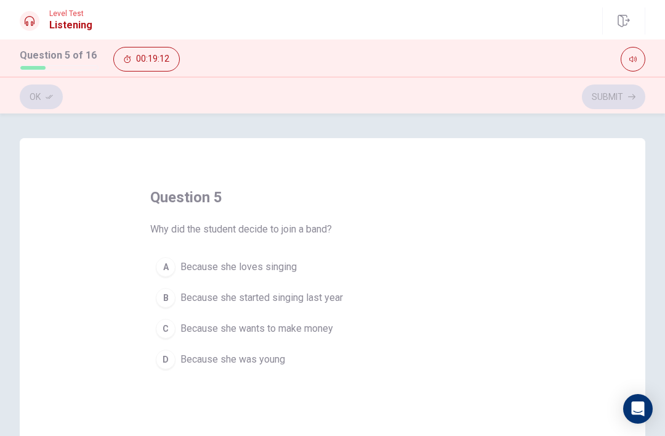
click at [170, 263] on div "A" at bounding box center [166, 267] width 20 height 20
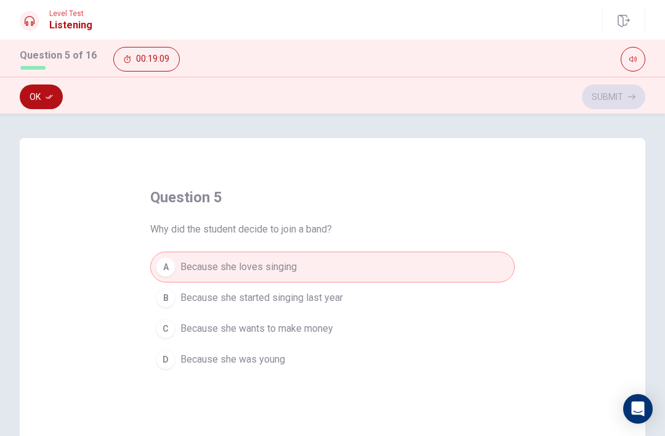
click at [38, 89] on button "Ok" at bounding box center [41, 96] width 43 height 25
click at [611, 103] on button "Submit" at bounding box center [613, 96] width 63 height 25
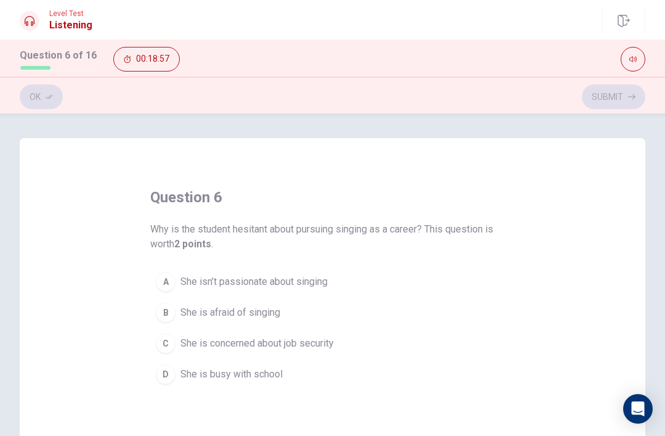
click at [172, 350] on div "C" at bounding box center [166, 343] width 20 height 20
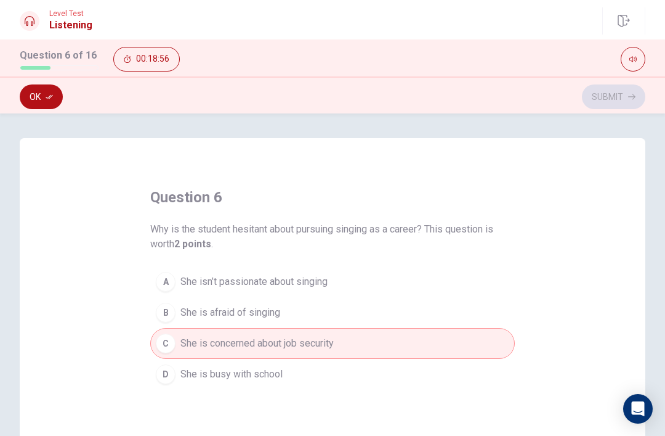
click at [174, 371] on div "D" at bounding box center [166, 374] width 20 height 20
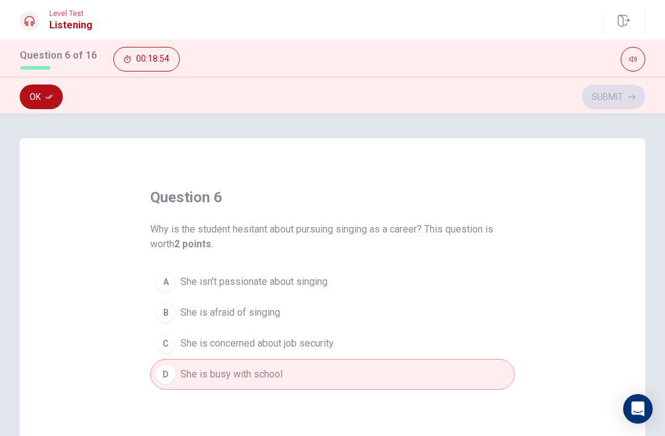
click at [46, 103] on button "Ok" at bounding box center [41, 96] width 43 height 25
click at [619, 102] on button "Submit" at bounding box center [613, 96] width 63 height 25
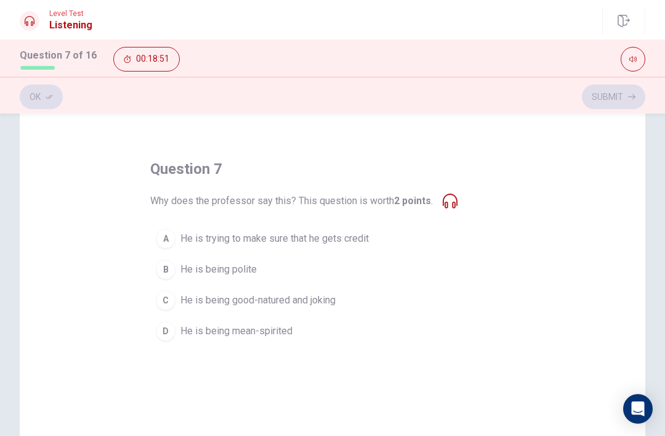
scroll to position [31, 0]
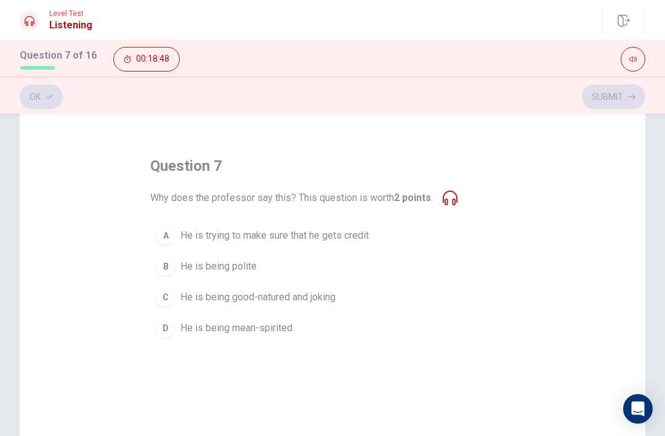
click at [169, 291] on div "C" at bounding box center [166, 297] width 20 height 20
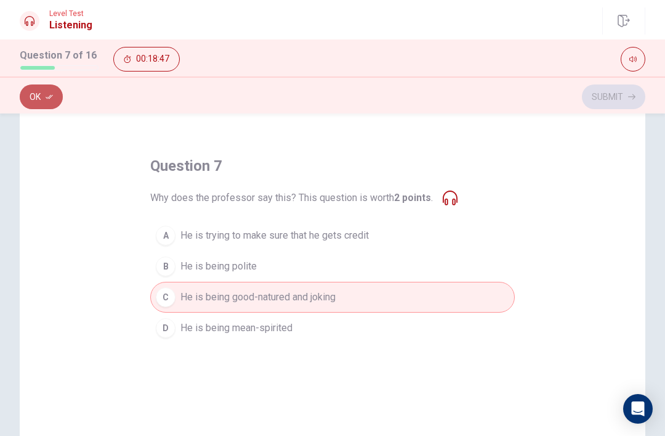
click at [38, 94] on button "Ok" at bounding box center [41, 96] width 43 height 25
click at [616, 99] on button "Submit" at bounding box center [613, 96] width 63 height 25
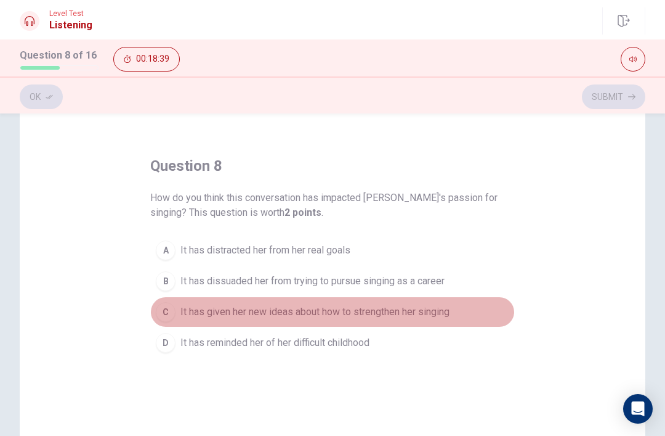
click at [169, 311] on div "C" at bounding box center [166, 312] width 20 height 20
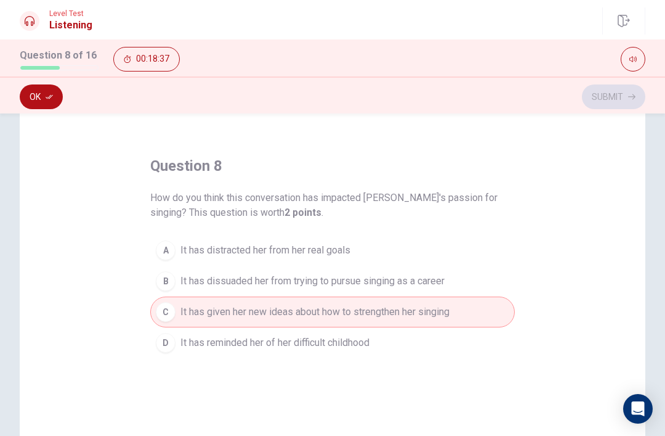
click at [47, 106] on button "Ok" at bounding box center [41, 96] width 43 height 25
click at [617, 101] on button "Submit" at bounding box center [613, 96] width 63 height 25
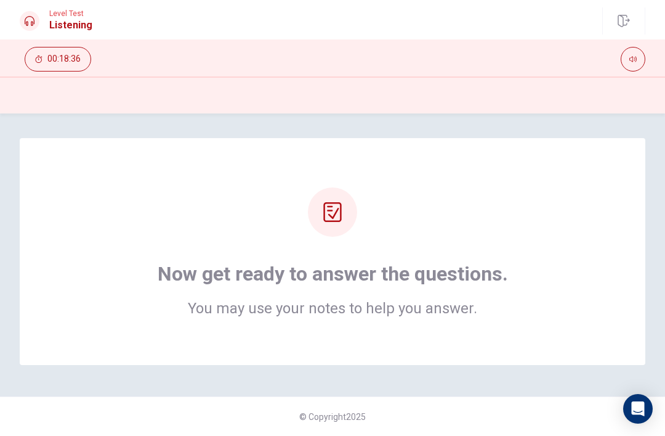
click at [334, 227] on div at bounding box center [332, 211] width 49 height 49
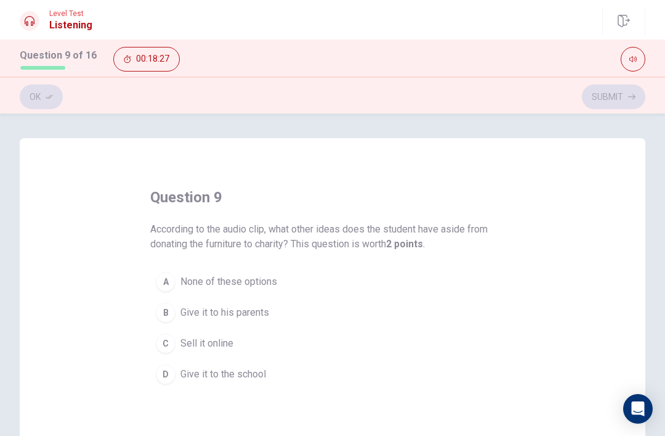
click at [161, 317] on div "B" at bounding box center [166, 312] width 20 height 20
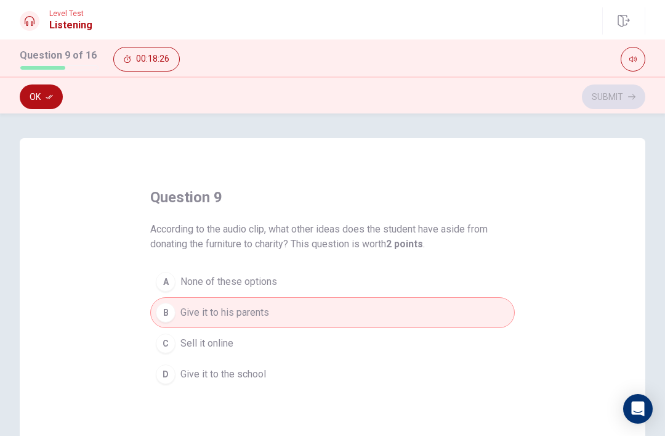
click at [50, 103] on button "Ok" at bounding box center [41, 96] width 43 height 25
click at [630, 95] on icon "button" at bounding box center [631, 96] width 7 height 7
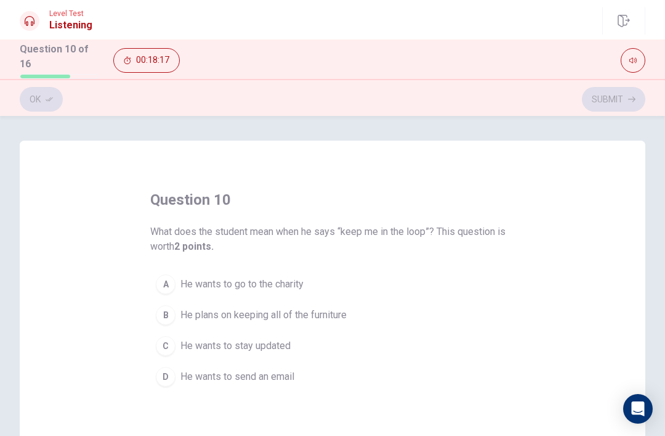
click at [174, 306] on div "B" at bounding box center [166, 315] width 20 height 20
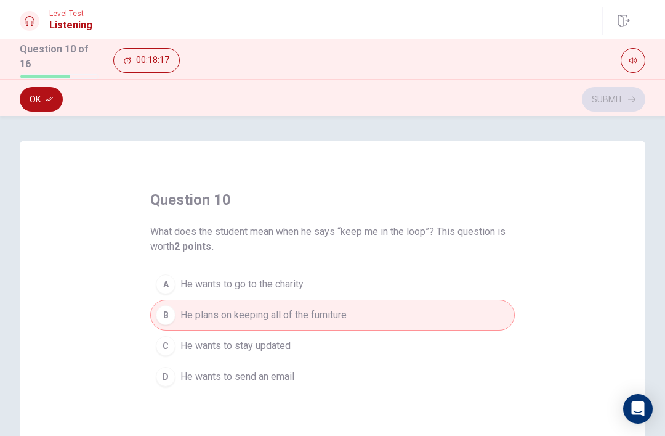
click at [51, 103] on button "Ok" at bounding box center [41, 99] width 43 height 25
click at [624, 98] on button "Submit" at bounding box center [613, 99] width 63 height 25
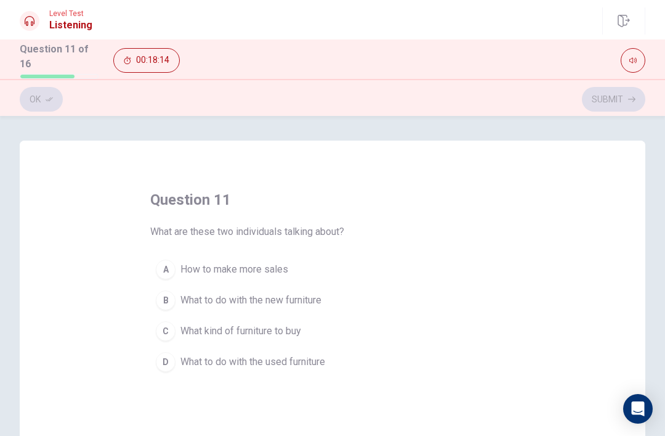
click at [161, 265] on div "A" at bounding box center [166, 269] width 20 height 20
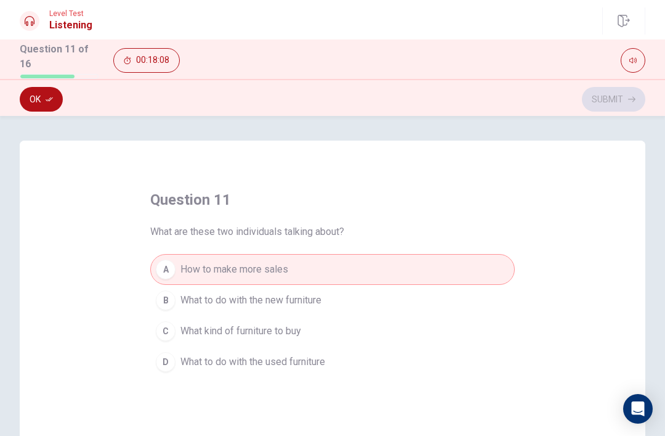
click at [179, 346] on button "D What to do with the used furniture" at bounding box center [332, 361] width 365 height 31
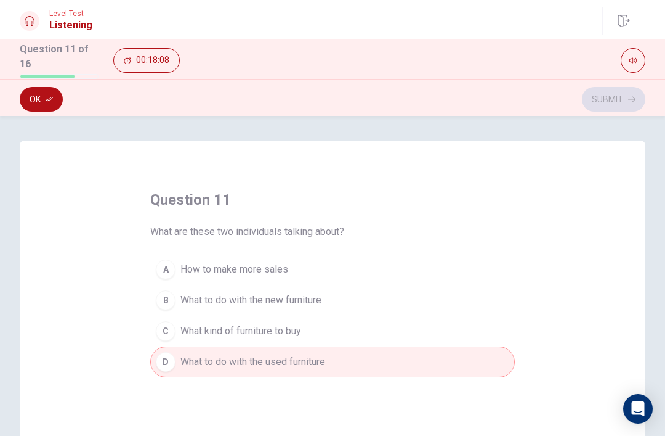
click at [27, 94] on button "Ok" at bounding box center [41, 99] width 43 height 25
click at [630, 102] on button "Submit" at bounding box center [613, 99] width 63 height 25
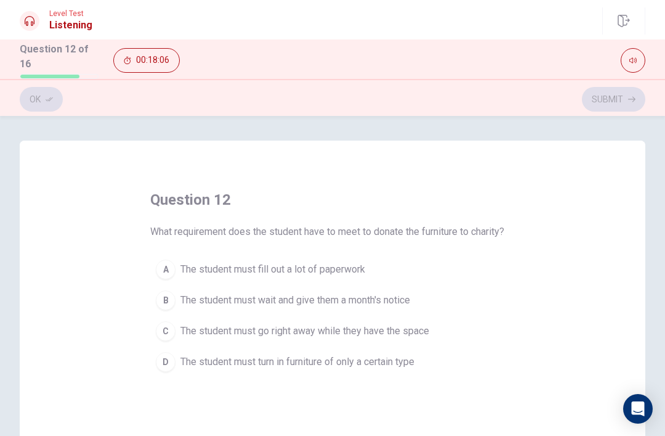
click at [161, 297] on div "B" at bounding box center [166, 300] width 20 height 20
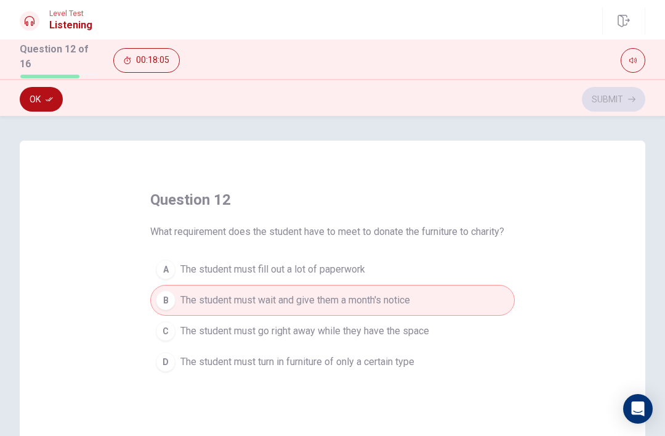
click at [164, 315] on button "C The student must go right away while they have the space" at bounding box center [332, 330] width 365 height 31
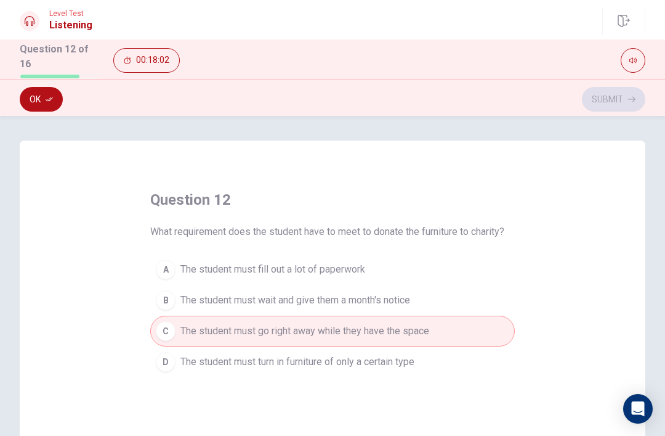
click at [38, 100] on button "Ok" at bounding box center [41, 99] width 43 height 25
click at [622, 99] on button "Submit" at bounding box center [613, 99] width 63 height 25
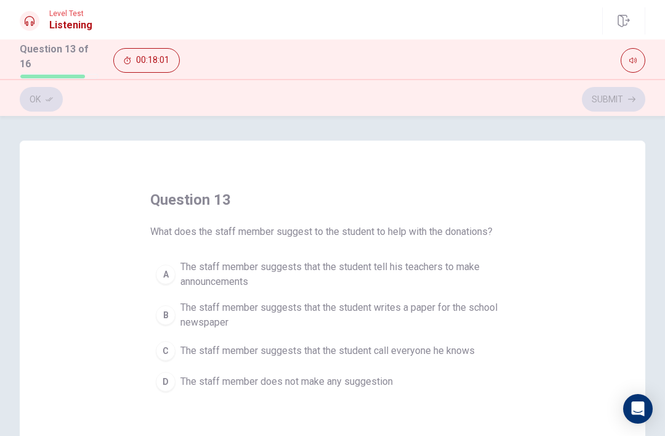
click at [164, 266] on div "A" at bounding box center [166, 274] width 20 height 20
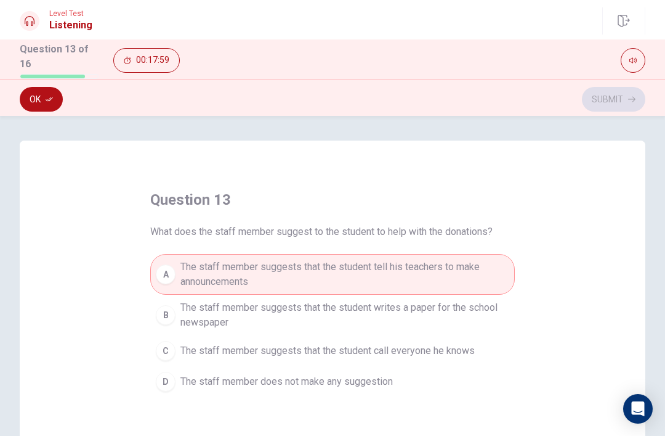
click at [35, 99] on button "Ok" at bounding box center [41, 99] width 43 height 25
click at [617, 96] on button "Submit" at bounding box center [613, 99] width 63 height 25
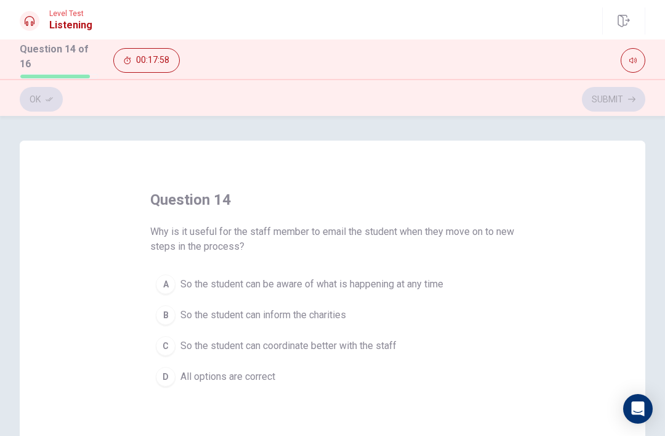
click at [163, 343] on div "C" at bounding box center [166, 346] width 20 height 20
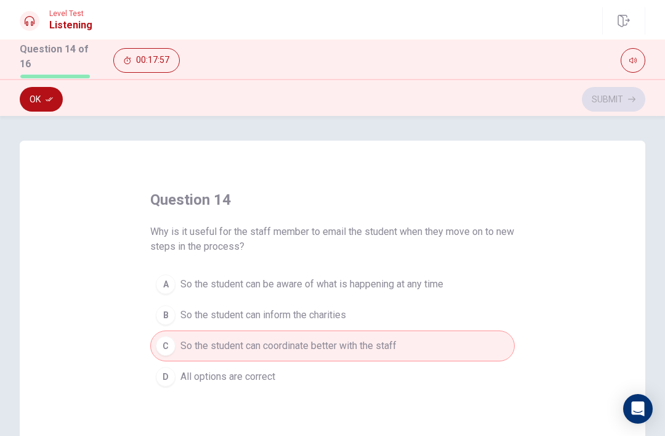
click at [31, 100] on button "Ok" at bounding box center [41, 99] width 43 height 25
click at [623, 101] on button "Submit" at bounding box center [613, 99] width 63 height 25
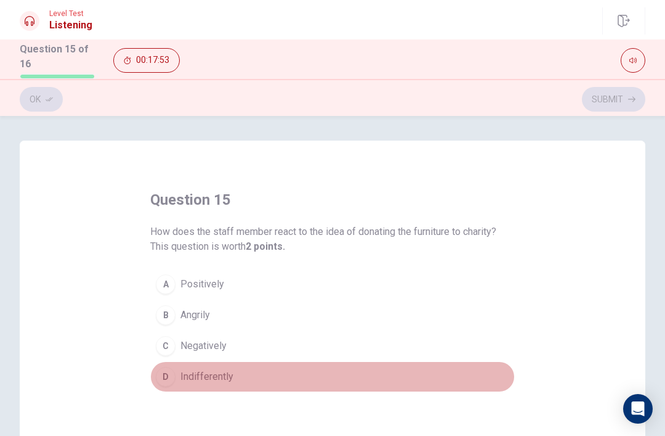
click at [38, 105] on div "Ok Submit" at bounding box center [333, 98] width 626 height 23
click at [170, 362] on button "D Indifferently" at bounding box center [332, 376] width 365 height 31
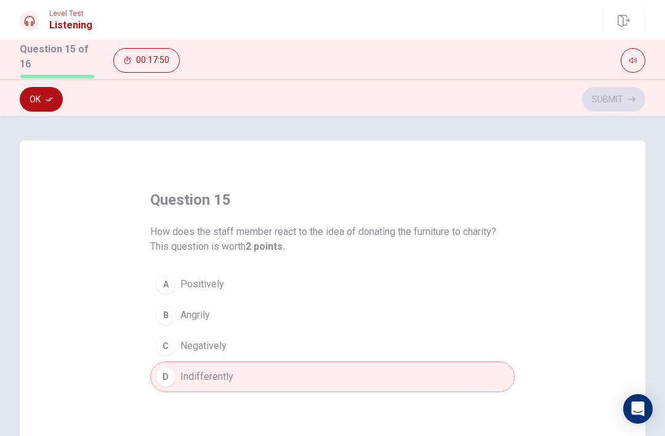
click at [35, 99] on button "Ok" at bounding box center [41, 99] width 43 height 25
click at [626, 95] on button "Submit" at bounding box center [613, 99] width 63 height 25
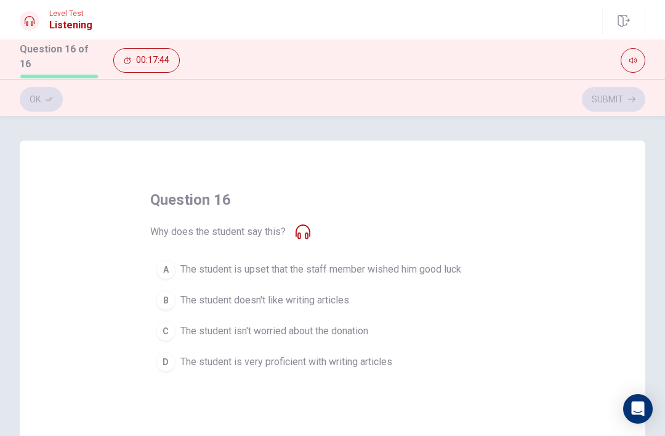
click at [150, 270] on button "A The student is upset that the staff member wished him good luck" at bounding box center [332, 269] width 365 height 31
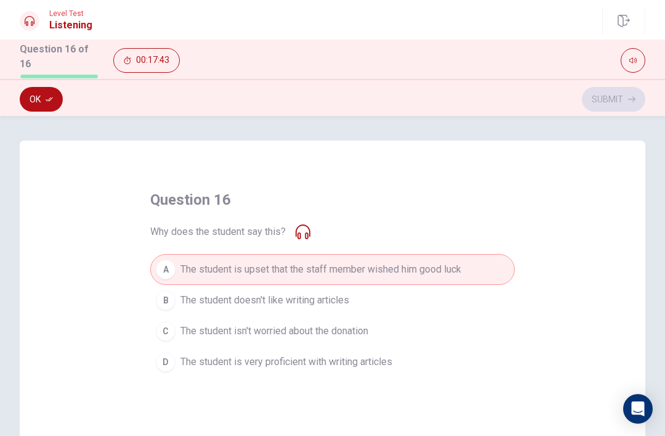
click at [40, 99] on button "Ok" at bounding box center [41, 99] width 43 height 25
click at [614, 94] on button "Submit" at bounding box center [613, 99] width 63 height 25
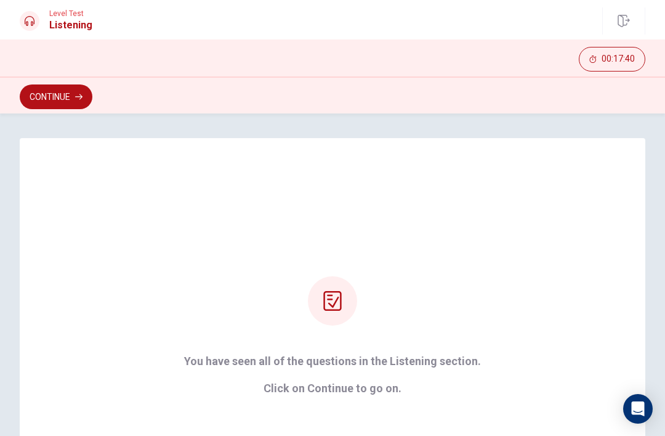
click at [380, 380] on strong "You have seen all of the questions in the Listening section. Click on Continue …" at bounding box center [332, 374] width 297 height 39
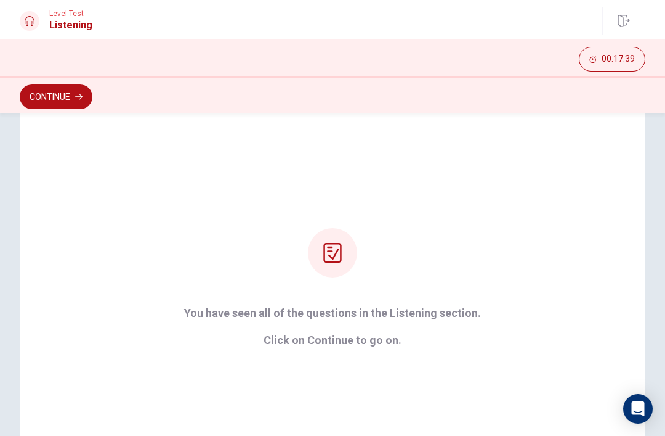
click at [53, 101] on button "Continue" at bounding box center [56, 96] width 73 height 25
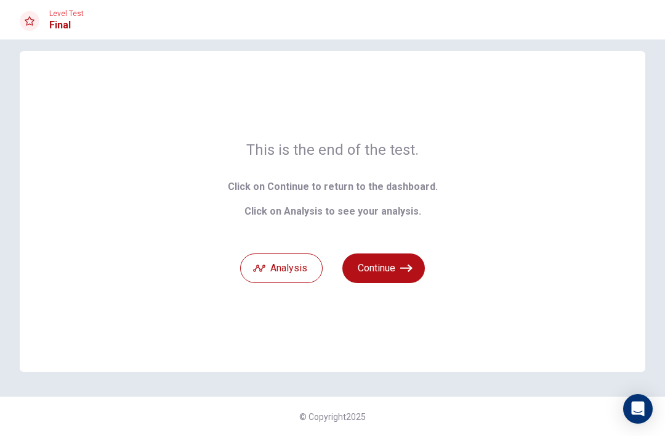
scroll to position [13, 0]
click at [397, 268] on button "Continue" at bounding box center [384, 268] width 83 height 30
